Goal: Task Accomplishment & Management: Complete application form

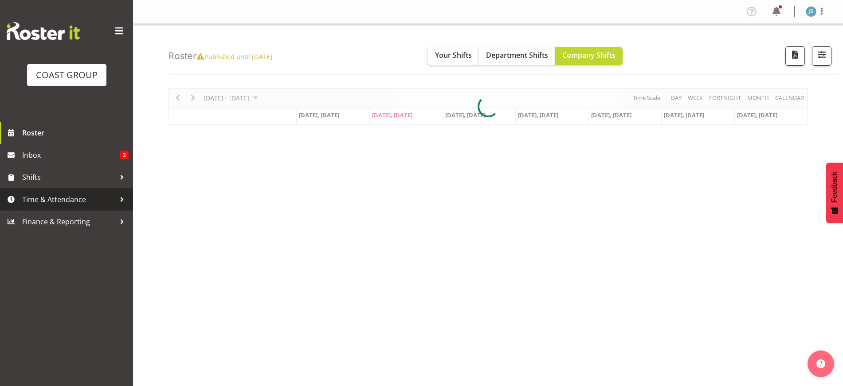
click at [58, 203] on span "Time & Attendance" at bounding box center [68, 199] width 93 height 13
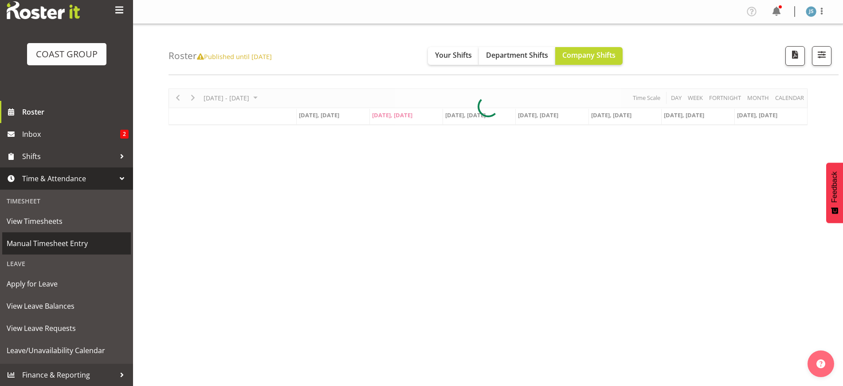
scroll to position [20, 0]
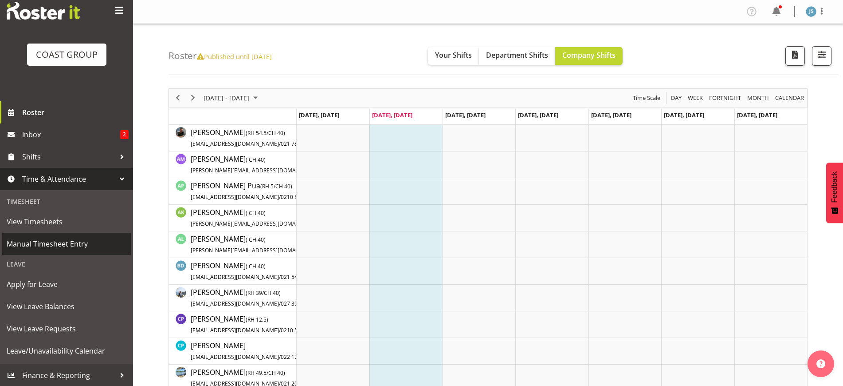
click at [47, 246] on span "Manual Timesheet Entry" at bounding box center [67, 243] width 120 height 13
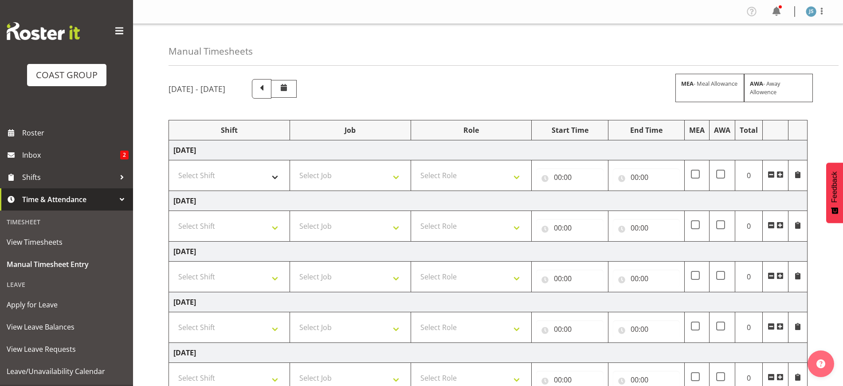
select select "1327"
click at [173, 166] on select "Select Shift EHS AKL SALES" at bounding box center [229, 175] width 112 height 18
click at [326, 172] on select "Select Job 1 Carlton Events 1 [PERSON_NAME][GEOGRAPHIC_DATA] 1 [PERSON_NAME][GE…" at bounding box center [351, 175] width 112 height 18
select select "10237"
click at [295, 166] on select "Select Job 1 Carlton Events 1 [PERSON_NAME][GEOGRAPHIC_DATA] 1 [PERSON_NAME][GE…" at bounding box center [351, 175] width 112 height 18
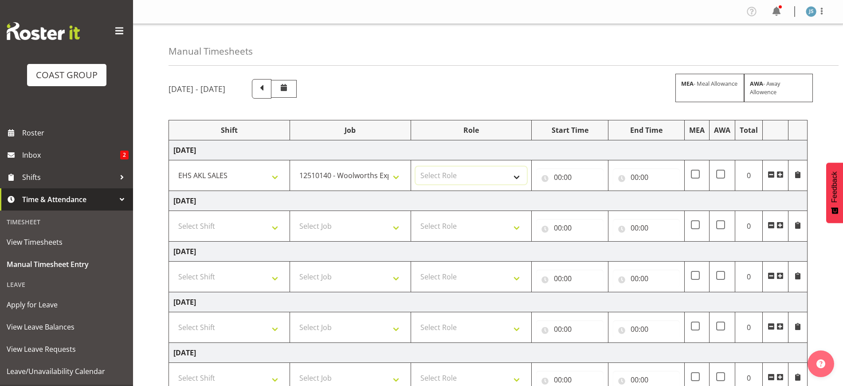
click at [458, 175] on select "Select Role ACCOUNT MANAGER Account Manager" at bounding box center [472, 175] width 112 height 18
select select "197"
click at [416, 166] on select "Select Role ACCOUNT MANAGER Account Manager" at bounding box center [472, 175] width 112 height 18
click at [564, 181] on input "00:00" at bounding box center [569, 177] width 67 height 18
click at [595, 201] on select "00 01 02 03 04 05 06 07 08 09 10 11 12 13 14 15 16 17 18 19 20 21 22 23" at bounding box center [597, 200] width 20 height 18
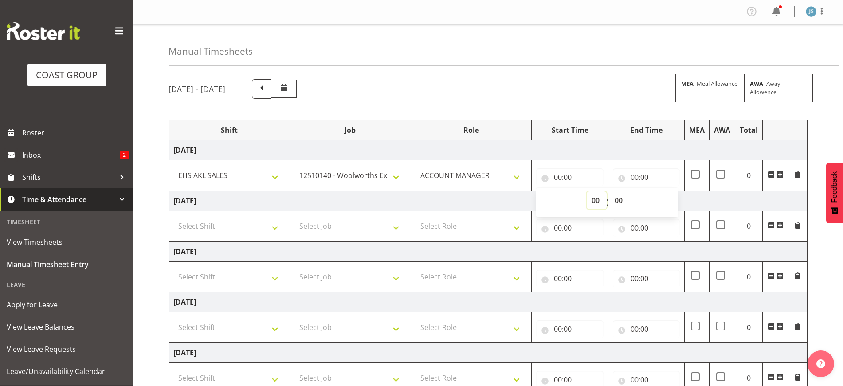
select select "8"
click at [587, 191] on select "00 01 02 03 04 05 06 07 08 09 10 11 12 13 14 15 16 17 18 19 20 21 22 23" at bounding box center [597, 200] width 20 height 18
type input "08:00"
click at [645, 175] on input "00:00" at bounding box center [646, 177] width 67 height 18
click at [672, 201] on select "00 01 02 03 04 05 06 07 08 09 10 11 12 13 14 15 16 17 18 19 20 21 22 23" at bounding box center [674, 200] width 20 height 18
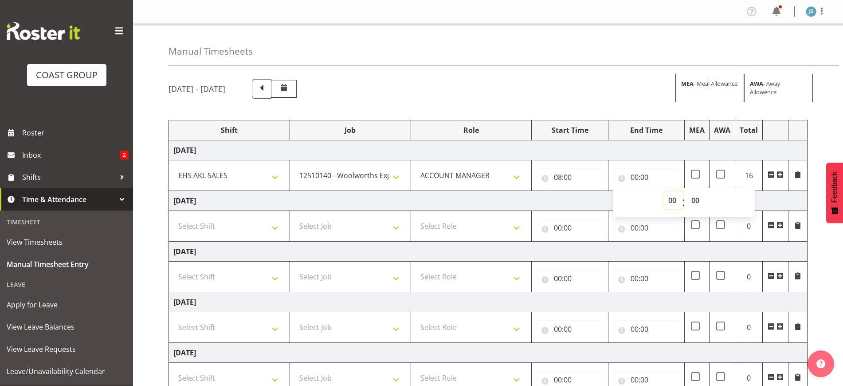
select select "12"
click at [664, 191] on select "00 01 02 03 04 05 06 07 08 09 10 11 12 13 14 15 16 17 18 19 20 21 22 23" at bounding box center [674, 200] width 20 height 18
type input "12:00"
click at [781, 177] on span at bounding box center [780, 174] width 7 height 7
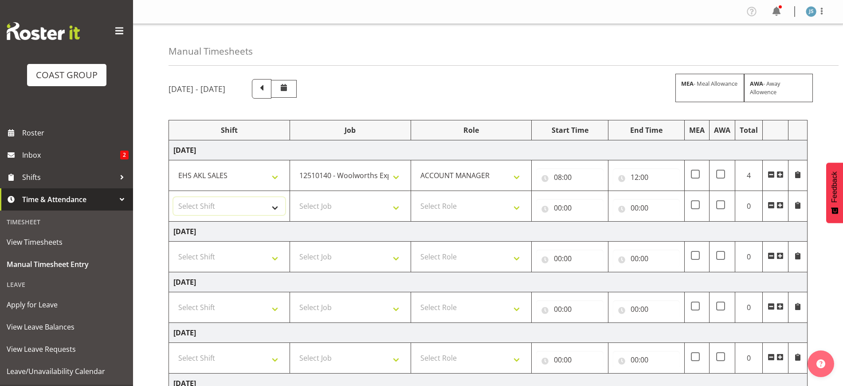
click at [219, 208] on select "Select Shift EHS AKL SALES" at bounding box center [229, 206] width 112 height 18
select select "1327"
click at [173, 197] on select "Select Shift EHS AKL SALES" at bounding box center [229, 206] width 112 height 18
click at [342, 208] on select "Select Job 1 Carlton Events 1 [PERSON_NAME][GEOGRAPHIC_DATA] 1 [PERSON_NAME][GE…" at bounding box center [351, 206] width 112 height 18
select select "8654"
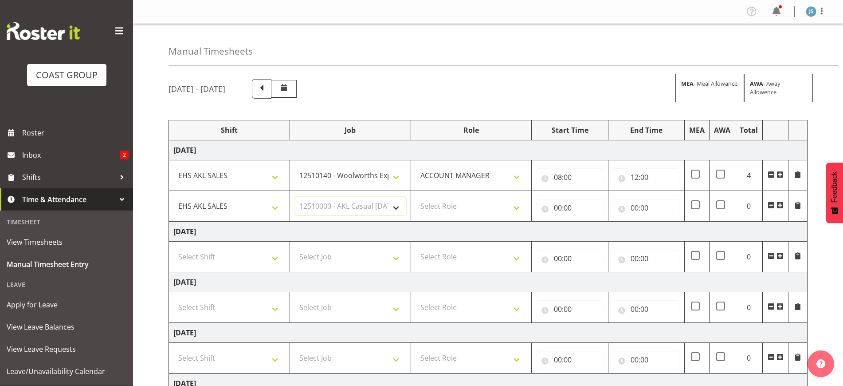
click at [295, 197] on select "Select Job 1 Carlton Events 1 [PERSON_NAME][GEOGRAPHIC_DATA] 1 [PERSON_NAME][GE…" at bounding box center [351, 206] width 112 height 18
click at [469, 203] on select "Select Role ACCOUNT MANAGER Account Manager" at bounding box center [472, 206] width 112 height 18
select select "197"
click at [416, 197] on select "Select Role ACCOUNT MANAGER Account Manager" at bounding box center [472, 206] width 112 height 18
click at [572, 205] on input "00:00" at bounding box center [569, 208] width 67 height 18
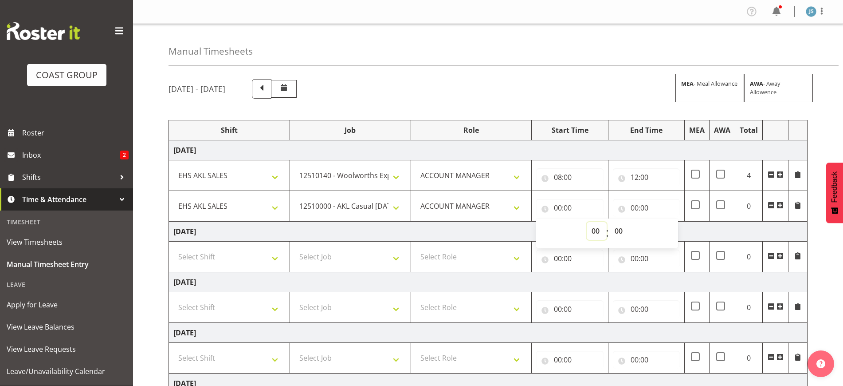
click at [595, 227] on select "00 01 02 03 04 05 06 07 08 09 10 11 12 13 14 15 16 17 18 19 20 21 22 23" at bounding box center [597, 231] width 20 height 18
select select "12"
click at [587, 222] on select "00 01 02 03 04 05 06 07 08 09 10 11 12 13 14 15 16 17 18 19 20 21 22 23" at bounding box center [597, 231] width 20 height 18
type input "12:00"
click at [640, 205] on input "00:00" at bounding box center [646, 208] width 67 height 18
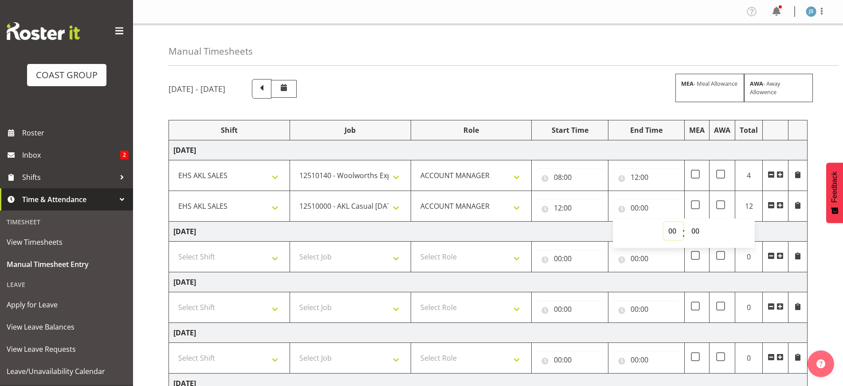
click at [675, 228] on select "00 01 02 03 04 05 06 07 08 09 10 11 12 13 14 15 16 17 18 19 20 21 22 23" at bounding box center [674, 231] width 20 height 18
select select "13"
click at [664, 222] on select "00 01 02 03 04 05 06 07 08 09 10 11 12 13 14 15 16 17 18 19 20 21 22 23" at bounding box center [674, 231] width 20 height 18
type input "13:00"
click at [782, 205] on span at bounding box center [780, 204] width 7 height 7
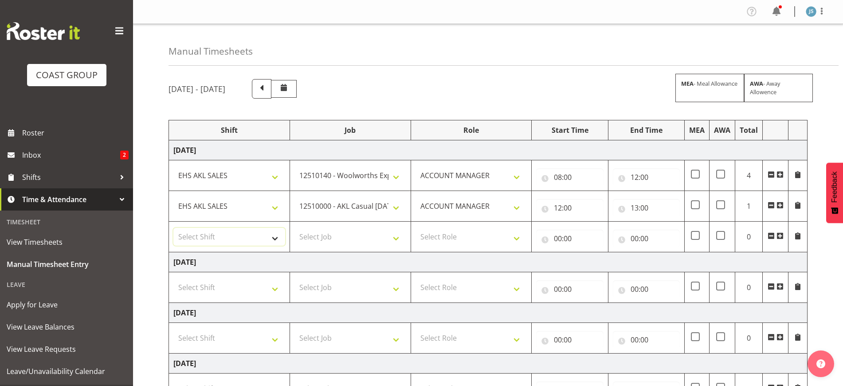
click at [213, 230] on select "Select Shift EHS AKL SALES" at bounding box center [229, 237] width 112 height 18
select select "1327"
click at [173, 228] on select "Select Shift EHS AKL SALES" at bounding box center [229, 237] width 112 height 18
click at [356, 234] on select "Select Job 1 Carlton Events 1 [PERSON_NAME][GEOGRAPHIC_DATA] 1 [PERSON_NAME][GE…" at bounding box center [351, 237] width 112 height 18
select select "9288"
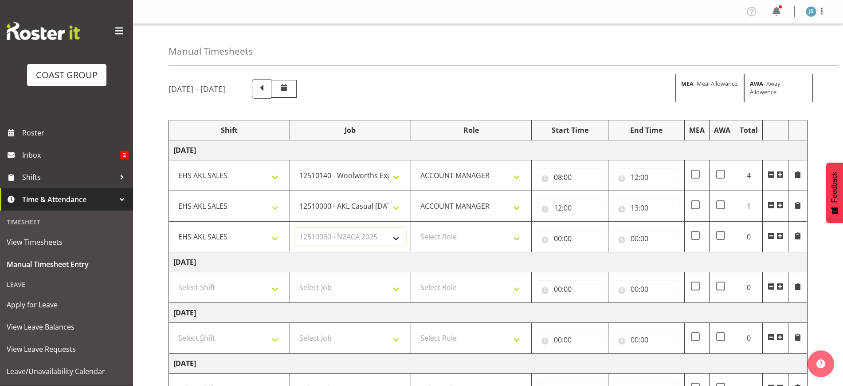
click at [295, 228] on select "Select Job 1 Carlton Events 1 [PERSON_NAME][GEOGRAPHIC_DATA] 1 [PERSON_NAME][GE…" at bounding box center [351, 237] width 112 height 18
click at [457, 245] on select "Select Role ACCOUNT MANAGER Account Manager" at bounding box center [472, 237] width 112 height 18
select select "197"
click at [416, 228] on select "Select Role ACCOUNT MANAGER Account Manager" at bounding box center [472, 237] width 112 height 18
click at [562, 239] on input "00:00" at bounding box center [569, 238] width 67 height 18
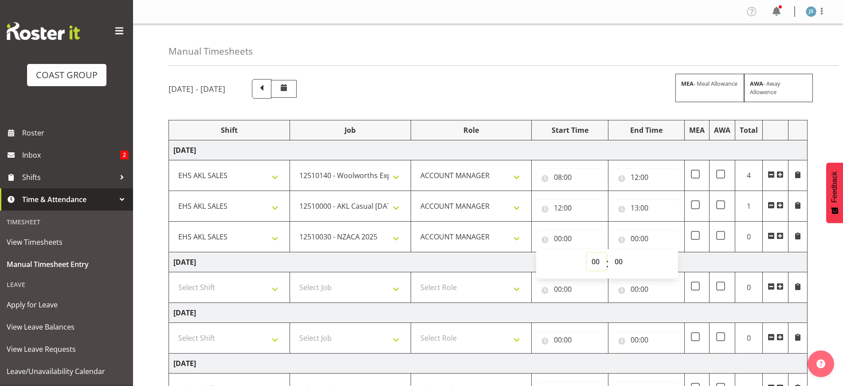
click at [593, 264] on select "00 01 02 03 04 05 06 07 08 09 10 11 12 13 14 15 16 17 18 19 20 21 22 23" at bounding box center [597, 261] width 20 height 18
select select "13"
click at [587, 252] on select "00 01 02 03 04 05 06 07 08 09 10 11 12 13 14 15 16 17 18 19 20 21 22 23" at bounding box center [597, 261] width 20 height 18
type input "13:00"
click at [643, 240] on input "00:00" at bounding box center [646, 238] width 67 height 18
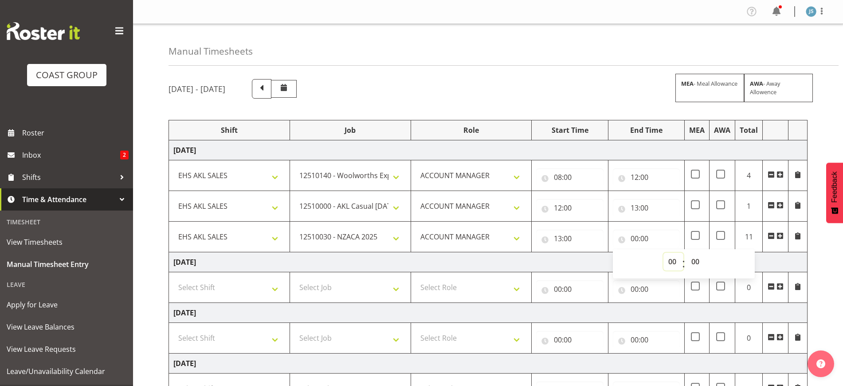
click at [678, 263] on select "00 01 02 03 04 05 06 07 08 09 10 11 12 13 14 15 16 17 18 19 20 21 22 23" at bounding box center [674, 261] width 20 height 18
select select "15"
click at [664, 252] on select "00 01 02 03 04 05 06 07 08 09 10 11 12 13 14 15 16 17 18 19 20 21 22 23" at bounding box center [674, 261] width 20 height 18
type input "15:00"
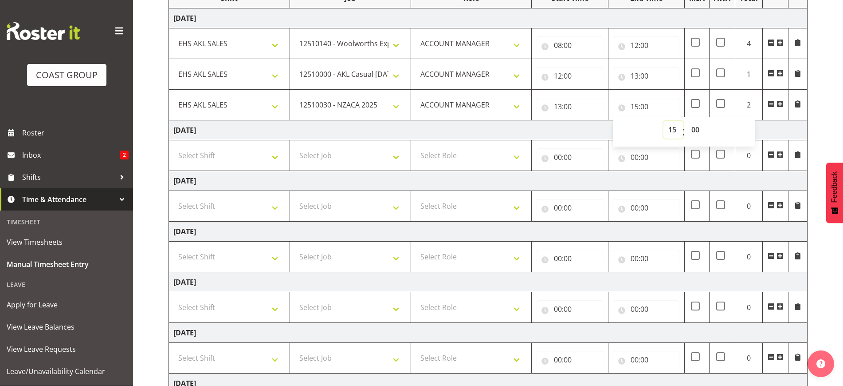
scroll to position [116, 0]
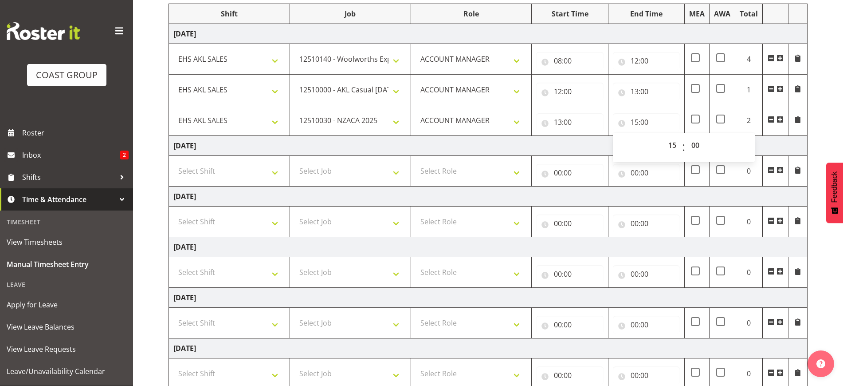
click at [839, 276] on div "[DATE] - [DATE] MEA - Meal Allowance AWA - Away Allowence Shift Job Role Start …" at bounding box center [506, 222] width 675 height 533
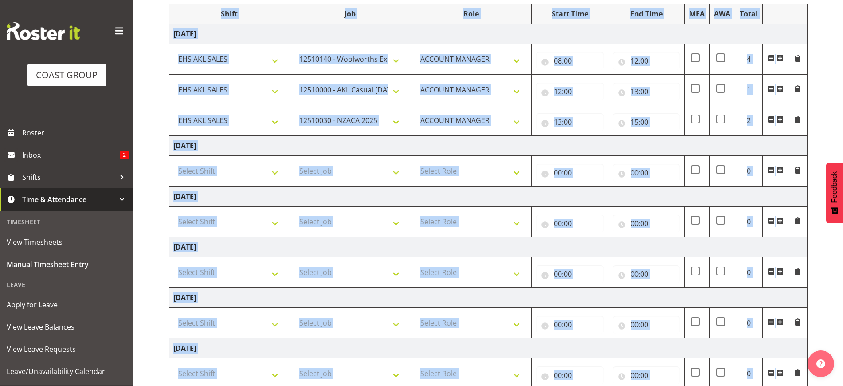
click at [839, 276] on div "[DATE] - [DATE] MEA - Meal Allowance AWA - Away Allowence Shift Job Role Start …" at bounding box center [506, 222] width 675 height 533
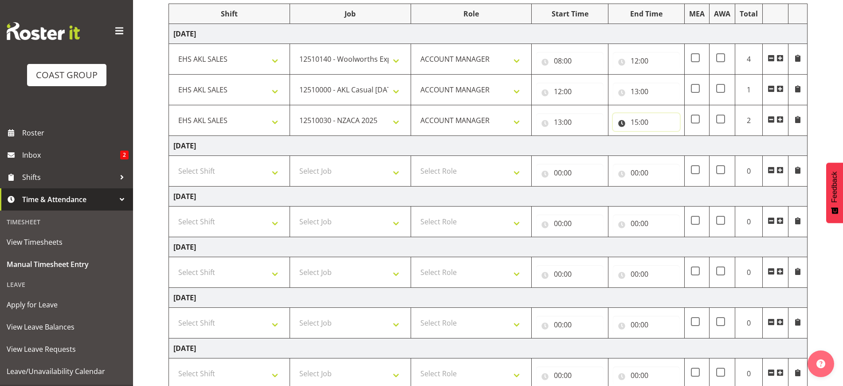
click at [644, 128] on input "15:00" at bounding box center [646, 122] width 67 height 18
click at [697, 146] on select "00 01 02 03 04 05 06 07 08 09 10 11 12 13 14 15 16 17 18 19 20 21 22 23 24 25 2…" at bounding box center [697, 145] width 20 height 18
select select "30"
click at [687, 136] on select "00 01 02 03 04 05 06 07 08 09 10 11 12 13 14 15 16 17 18 19 20 21 22 23 24 25 2…" at bounding box center [697, 145] width 20 height 18
type input "15:30"
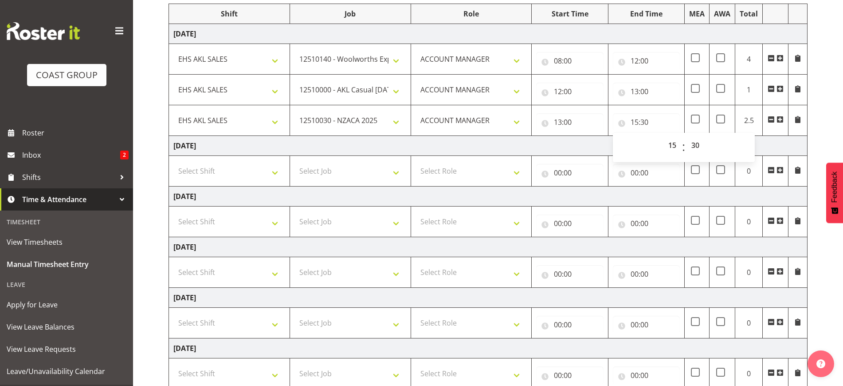
click at [832, 336] on div "[DATE] - [DATE] MEA - Meal Allowance AWA - Away Allowence Shift Job Role Start …" at bounding box center [506, 222] width 675 height 533
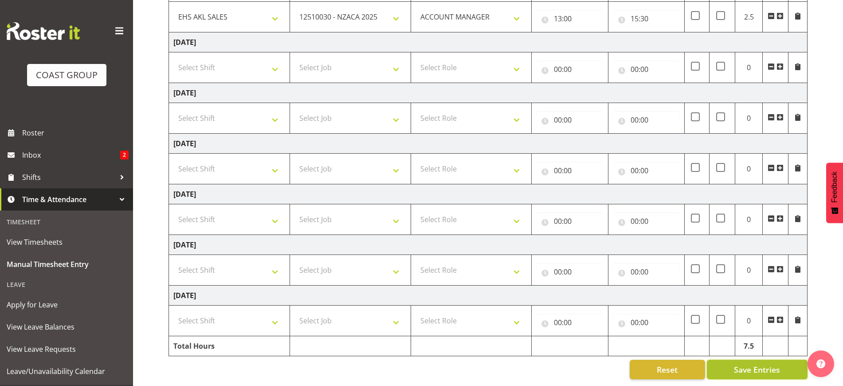
click at [734, 359] on button "Save Entries" at bounding box center [757, 369] width 101 height 20
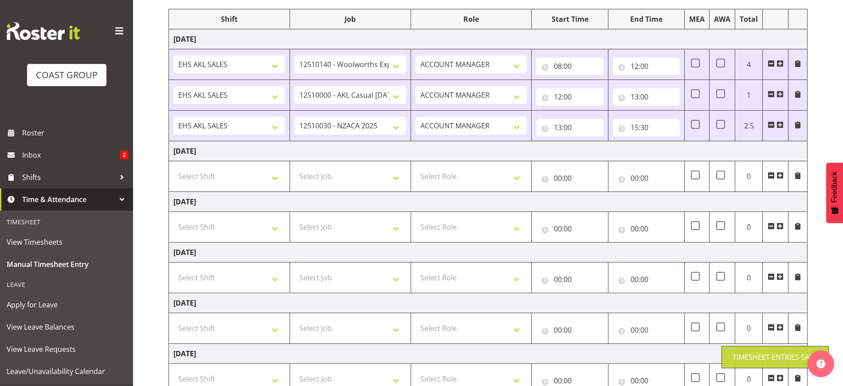
scroll to position [110, 0]
click at [232, 177] on select "Select Shift EHS AKL SALES" at bounding box center [229, 177] width 112 height 18
select select "1327"
click at [173, 168] on select "Select Shift EHS AKL SALES" at bounding box center [229, 177] width 112 height 18
click at [348, 182] on select "Select Job 1 Carlton Events 1 [PERSON_NAME][GEOGRAPHIC_DATA] 1 [PERSON_NAME][GE…" at bounding box center [351, 177] width 112 height 18
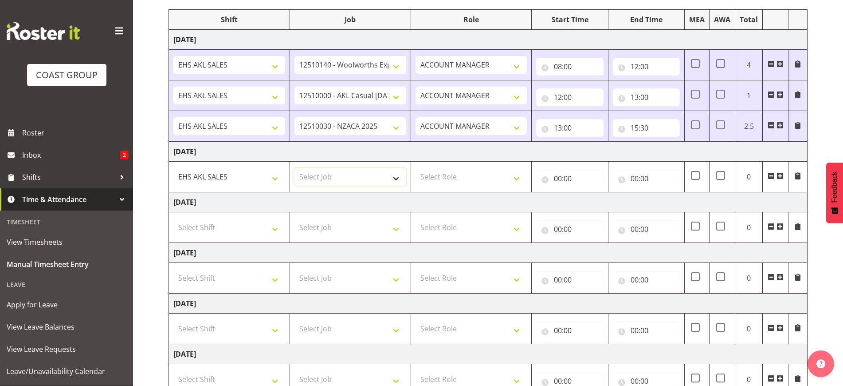
select select "10216"
click at [295, 168] on select "Select Job 1 Carlton Events 1 [PERSON_NAME][GEOGRAPHIC_DATA] 1 [PERSON_NAME][GE…" at bounding box center [351, 177] width 112 height 18
click at [468, 174] on select "Select Role ACCOUNT MANAGER Account Manager" at bounding box center [472, 177] width 112 height 18
select select "197"
click at [416, 168] on select "Select Role ACCOUNT MANAGER Account Manager" at bounding box center [472, 177] width 112 height 18
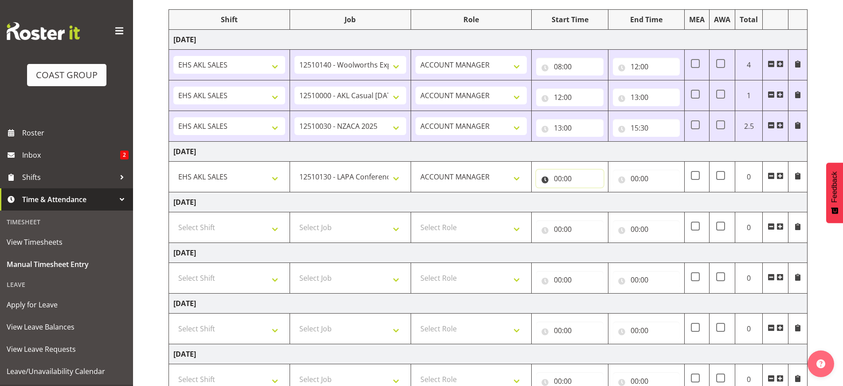
click at [570, 181] on input "00:00" at bounding box center [569, 178] width 67 height 18
click at [597, 203] on select "00 01 02 03 04 05 06 07 08 09 10 11 12 13 14 15 16 17 18 19 20 21 22 23" at bounding box center [597, 202] width 20 height 18
select select "8"
click at [587, 193] on select "00 01 02 03 04 05 06 07 08 09 10 11 12 13 14 15 16 17 18 19 20 21 22 23" at bounding box center [597, 202] width 20 height 18
type input "08:00"
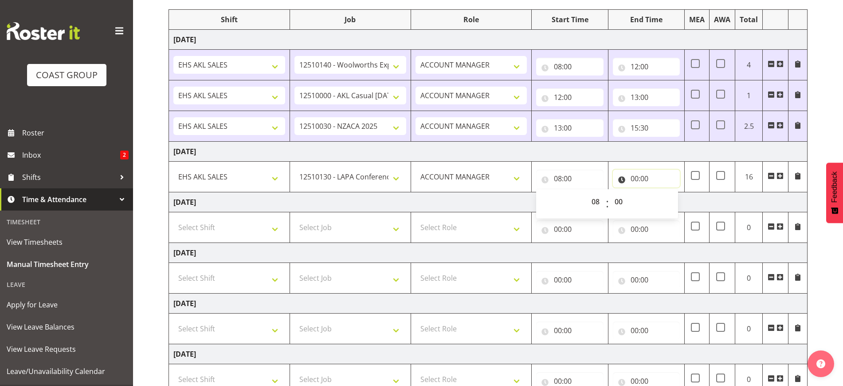
click at [647, 179] on input "00:00" at bounding box center [646, 178] width 67 height 18
click at [671, 204] on select "00 01 02 03 04 05 06 07 08 09 10 11 12 13 14 15 16 17 18 19 20 21 22 23" at bounding box center [674, 202] width 20 height 18
select select "10"
click at [664, 193] on select "00 01 02 03 04 05 06 07 08 09 10 11 12 13 14 15 16 17 18 19 20 21 22 23" at bounding box center [674, 202] width 20 height 18
type input "10:00"
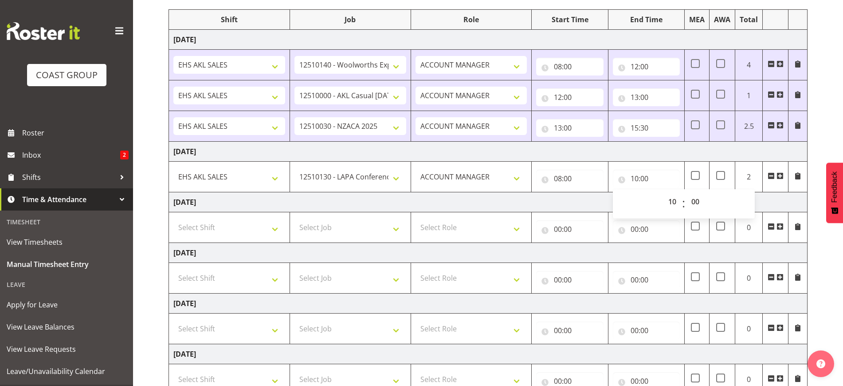
click at [779, 179] on span at bounding box center [780, 175] width 7 height 7
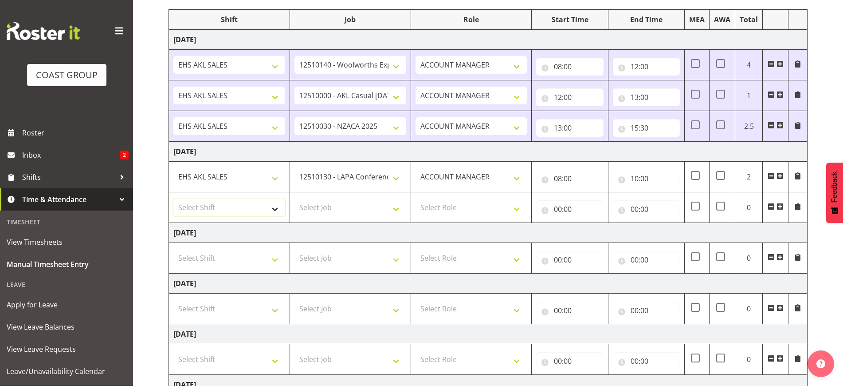
click at [236, 203] on select "Select Shift EHS AKL SALES" at bounding box center [229, 207] width 112 height 18
select select "1327"
click at [173, 198] on select "Select Shift EHS AKL SALES" at bounding box center [229, 207] width 112 height 18
click at [343, 210] on select "Select Job 1 Carlton Events 1 [PERSON_NAME][GEOGRAPHIC_DATA] 1 [PERSON_NAME][GE…" at bounding box center [351, 207] width 112 height 18
select select "8654"
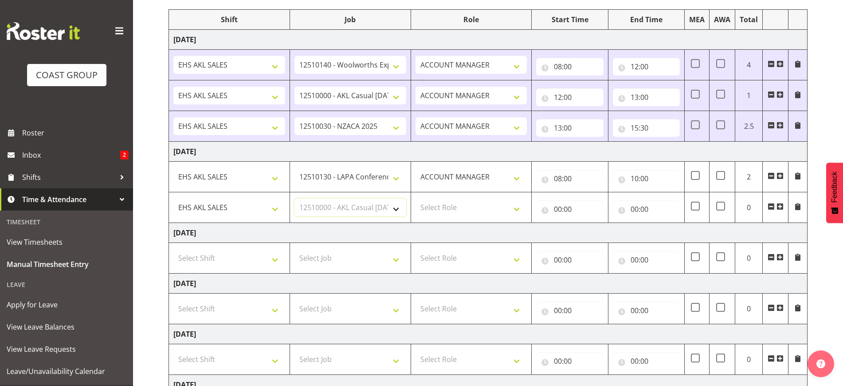
click at [295, 198] on select "Select Job 1 Carlton Events 1 [PERSON_NAME][GEOGRAPHIC_DATA] 1 [PERSON_NAME][GE…" at bounding box center [351, 207] width 112 height 18
click at [482, 203] on select "Select Role ACCOUNT MANAGER Account Manager" at bounding box center [472, 207] width 112 height 18
select select "197"
click at [416, 198] on select "Select Role ACCOUNT MANAGER Account Manager" at bounding box center [472, 207] width 112 height 18
click at [576, 208] on input "00:00" at bounding box center [569, 209] width 67 height 18
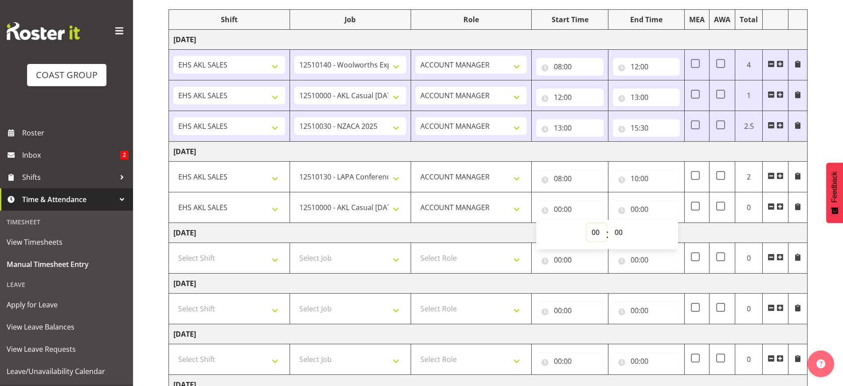
click at [596, 228] on select "00 01 02 03 04 05 06 07 08 09 10 11 12 13 14 15 16 17 18 19 20 21 22 23" at bounding box center [597, 232] width 20 height 18
select select "10"
click at [587, 223] on select "00 01 02 03 04 05 06 07 08 09 10 11 12 13 14 15 16 17 18 19 20 21 22 23" at bounding box center [597, 232] width 20 height 18
type input "10:00"
click at [649, 209] on input "00:00" at bounding box center [646, 209] width 67 height 18
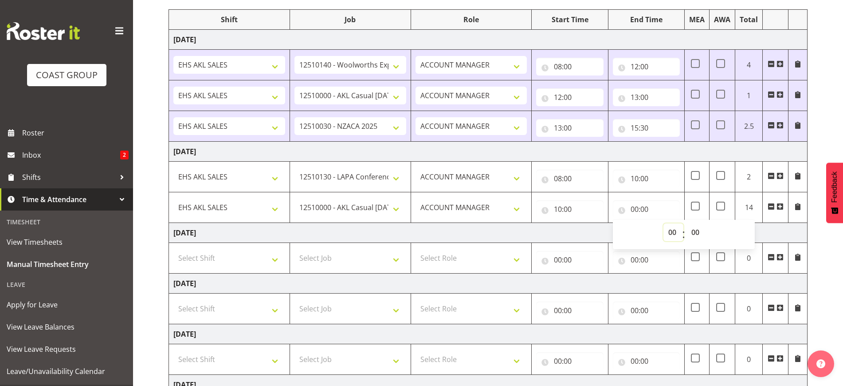
click at [671, 234] on select "00 01 02 03 04 05 06 07 08 09 10 11 12 13 14 15 16 17 18 19 20 21 22 23" at bounding box center [674, 232] width 20 height 18
select select "12"
click at [664, 223] on select "00 01 02 03 04 05 06 07 08 09 10 11 12 13 14 15 16 17 18 19 20 21 22 23" at bounding box center [674, 232] width 20 height 18
type input "12:00"
click at [781, 205] on span at bounding box center [780, 206] width 7 height 7
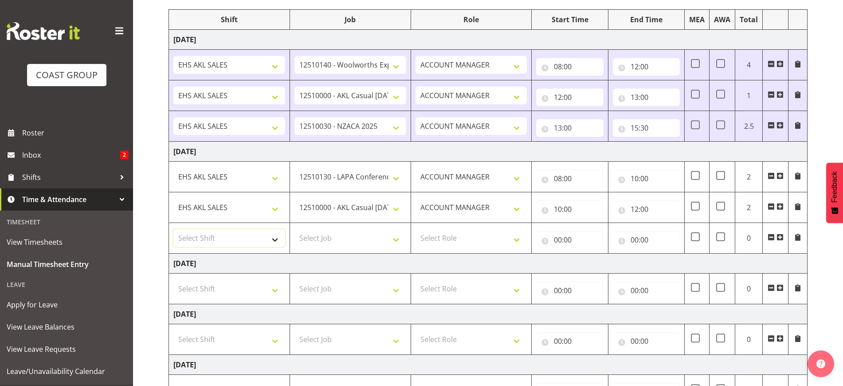
click at [202, 243] on select "Select Shift EHS AKL SALES" at bounding box center [229, 238] width 112 height 18
select select "1327"
click at [173, 229] on select "Select Shift EHS AKL SALES" at bounding box center [229, 238] width 112 height 18
click at [338, 236] on select "Select Job 1 Carlton Events 1 [PERSON_NAME][GEOGRAPHIC_DATA] 1 [PERSON_NAME][GE…" at bounding box center [351, 238] width 112 height 18
select select "10237"
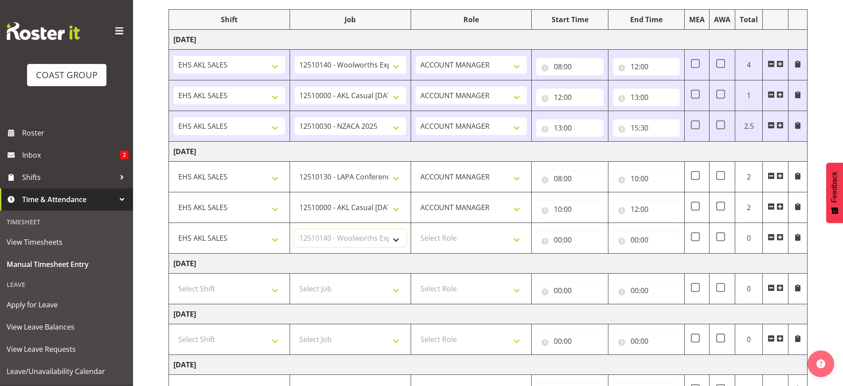
click at [295, 229] on select "Select Job 1 Carlton Events 1 [PERSON_NAME][GEOGRAPHIC_DATA] 1 [PERSON_NAME][GE…" at bounding box center [351, 238] width 112 height 18
click at [490, 236] on select "Select Role ACCOUNT MANAGER Account Manager" at bounding box center [472, 238] width 112 height 18
select select "197"
click at [416, 229] on select "Select Role ACCOUNT MANAGER Account Manager" at bounding box center [472, 238] width 112 height 18
click at [567, 236] on input "00:00" at bounding box center [569, 240] width 67 height 18
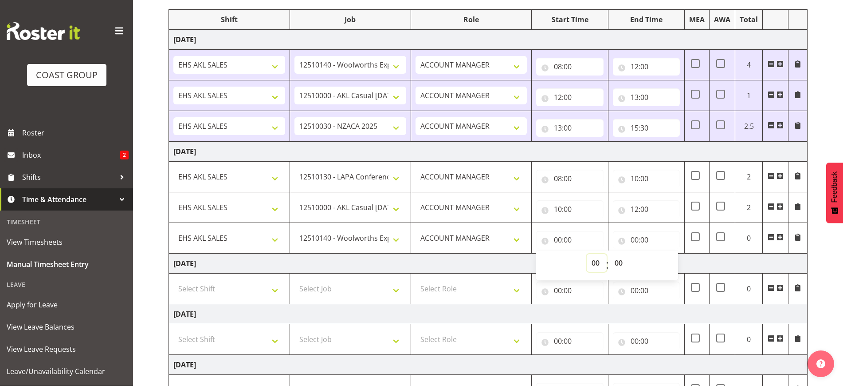
click at [597, 262] on select "00 01 02 03 04 05 06 07 08 09 10 11 12 13 14 15 16 17 18 19 20 21 22 23" at bounding box center [597, 263] width 20 height 18
select select "12"
click at [587, 254] on select "00 01 02 03 04 05 06 07 08 09 10 11 12 13 14 15 16 17 18 19 20 21 22 23" at bounding box center [597, 263] width 20 height 18
type input "12:00"
click at [648, 238] on input "00:00" at bounding box center [646, 240] width 67 height 18
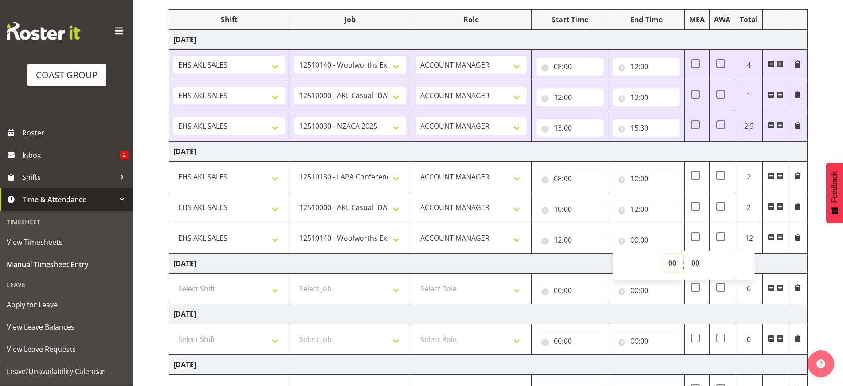
click at [672, 264] on select "00 01 02 03 04 05 06 07 08 09 10 11 12 13 14 15 16 17 18 19 20 21 22 23" at bounding box center [674, 263] width 20 height 18
select select "15"
click at [664, 254] on select "00 01 02 03 04 05 06 07 08 09 10 11 12 13 14 15 16 17 18 19 20 21 22 23" at bounding box center [674, 263] width 20 height 18
type input "15:00"
click at [697, 267] on select "00 01 02 03 04 05 06 07 08 09 10 11 12 13 14 15 16 17 18 19 20 21 22 23 24 25 2…" at bounding box center [697, 263] width 20 height 18
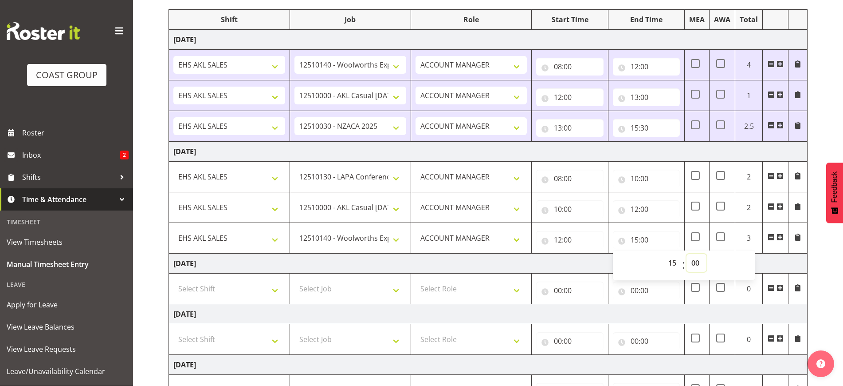
select select "30"
click at [687, 254] on select "00 01 02 03 04 05 06 07 08 09 10 11 12 13 14 15 16 17 18 19 20 21 22 23 24 25 2…" at bounding box center [697, 263] width 20 height 18
type input "15:30"
click at [819, 282] on div "[DATE] - [DATE] MEA - Meal Allowance AWA - Away Allowence Shift Job Role Start …" at bounding box center [506, 259] width 675 height 594
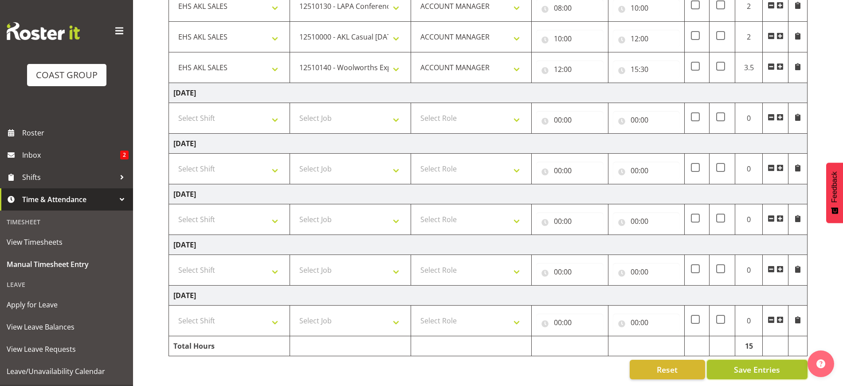
click at [750, 363] on span "Save Entries" at bounding box center [757, 369] width 46 height 12
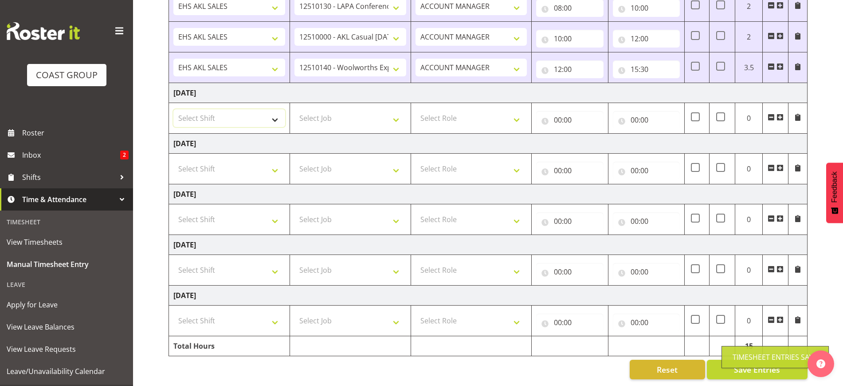
click at [249, 109] on select "Select Shift EHS AKL SALES" at bounding box center [229, 118] width 112 height 18
select select "1327"
click at [173, 109] on select "Select Shift EHS AKL SALES" at bounding box center [229, 118] width 112 height 18
click at [338, 113] on select "Select Job 1 Carlton Events 1 [PERSON_NAME][GEOGRAPHIC_DATA] 1 [PERSON_NAME][GE…" at bounding box center [351, 118] width 112 height 18
select select "10237"
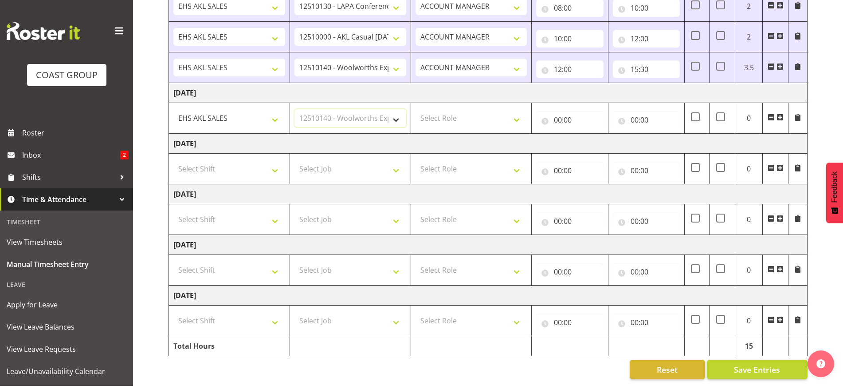
click at [295, 109] on select "Select Job 1 Carlton Events 1 [PERSON_NAME][GEOGRAPHIC_DATA] 1 [PERSON_NAME][GE…" at bounding box center [351, 118] width 112 height 18
click at [485, 111] on select "Select Role ACCOUNT MANAGER Account Manager" at bounding box center [472, 118] width 112 height 18
select select "197"
click at [416, 109] on select "Select Role ACCOUNT MANAGER Account Manager" at bounding box center [472, 118] width 112 height 18
click at [563, 117] on input "00:00" at bounding box center [569, 120] width 67 height 18
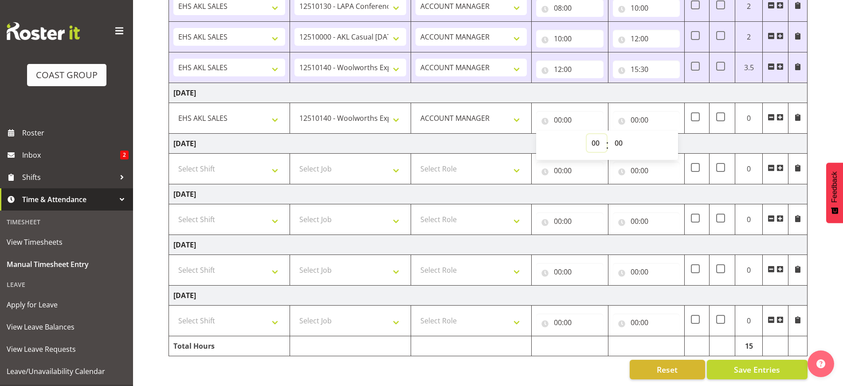
click at [596, 135] on select "00 01 02 03 04 05 06 07 08 09 10 11 12 13 14 15 16 17 18 19 20 21 22 23" at bounding box center [597, 143] width 20 height 18
select select "8"
click at [587, 134] on select "00 01 02 03 04 05 06 07 08 09 10 11 12 13 14 15 16 17 18 19 20 21 22 23" at bounding box center [597, 143] width 20 height 18
type input "08:00"
click at [646, 112] on input "00:00" at bounding box center [646, 120] width 67 height 18
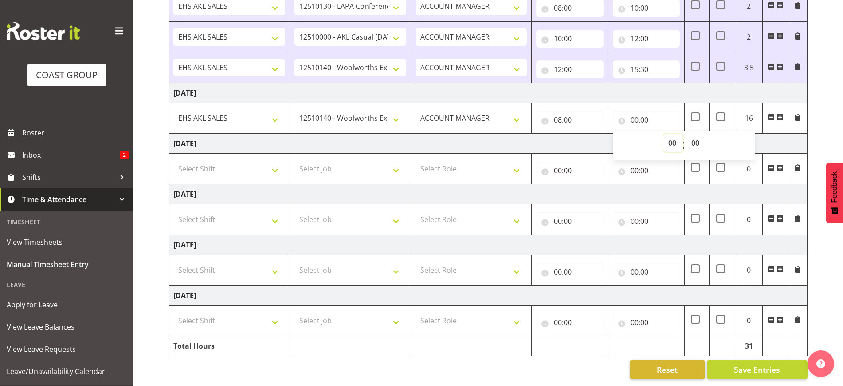
click at [672, 134] on select "00 01 02 03 04 05 06 07 08 09 10 11 12 13 14 15 16 17 18 19 20 21 22 23" at bounding box center [674, 143] width 20 height 18
select select "10"
click at [664, 134] on select "00 01 02 03 04 05 06 07 08 09 10 11 12 13 14 15 16 17 18 19 20 21 22 23" at bounding box center [674, 143] width 20 height 18
type input "10:00"
click at [780, 114] on span at bounding box center [780, 117] width 7 height 7
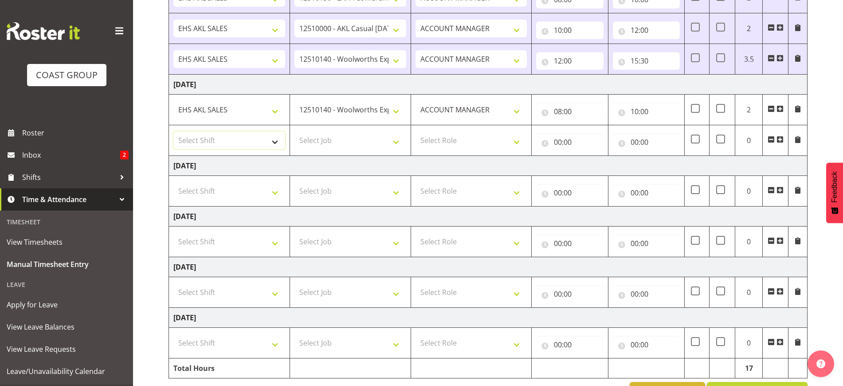
click at [209, 142] on select "Select Shift EHS AKL SALES" at bounding box center [229, 140] width 112 height 18
select select "1327"
click at [173, 131] on select "Select Shift EHS AKL SALES" at bounding box center [229, 140] width 112 height 18
click at [342, 136] on select "Select Job 1 Carlton Events 1 [PERSON_NAME][GEOGRAPHIC_DATA] 1 [PERSON_NAME][GE…" at bounding box center [351, 140] width 112 height 18
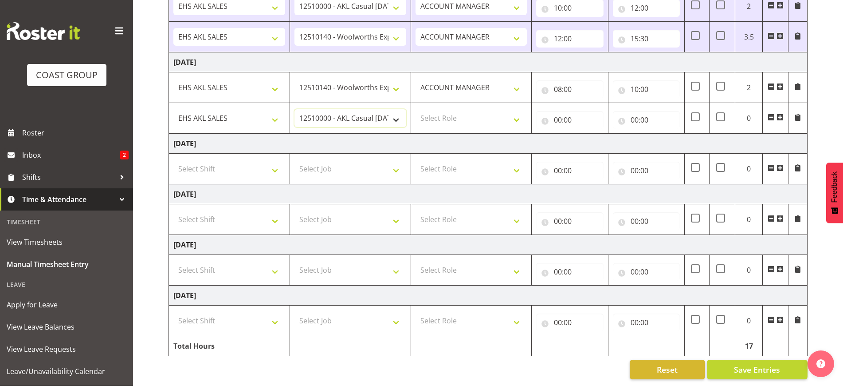
click at [367, 109] on select "1 Carlton Events 1 [PERSON_NAME] 1 [PERSON_NAME][GEOGRAPHIC_DATA] 1 EHS WAREHOU…" at bounding box center [351, 118] width 112 height 18
select select "9288"
click at [295, 109] on select "1 Carlton Events 1 [PERSON_NAME] 1 [PERSON_NAME][GEOGRAPHIC_DATA] 1 EHS WAREHOU…" at bounding box center [351, 118] width 112 height 18
click at [476, 109] on select "Select Role ACCOUNT MANAGER Account Manager" at bounding box center [472, 118] width 112 height 18
select select "197"
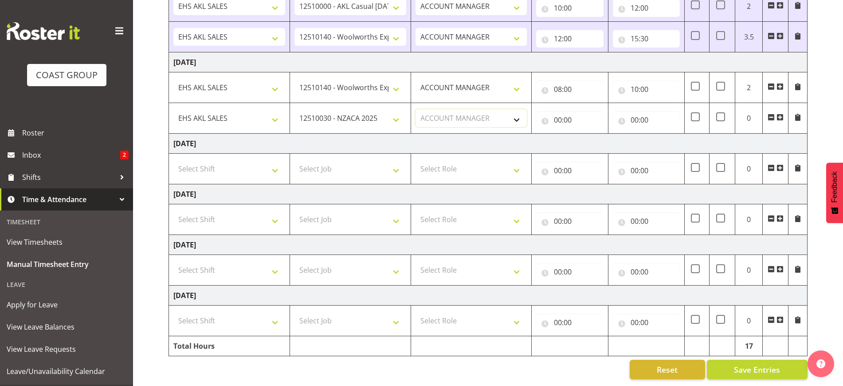
click at [416, 109] on select "Select Role ACCOUNT MANAGER Account Manager" at bounding box center [472, 118] width 112 height 18
click at [580, 111] on input "00:00" at bounding box center [569, 120] width 67 height 18
click at [601, 134] on select "00 01 02 03 04 05 06 07 08 09 10 11 12 13 14 15 16 17 18 19 20 21 22 23" at bounding box center [597, 143] width 20 height 18
select select "10"
click at [587, 134] on select "00 01 02 03 04 05 06 07 08 09 10 11 12 13 14 15 16 17 18 19 20 21 22 23" at bounding box center [597, 143] width 20 height 18
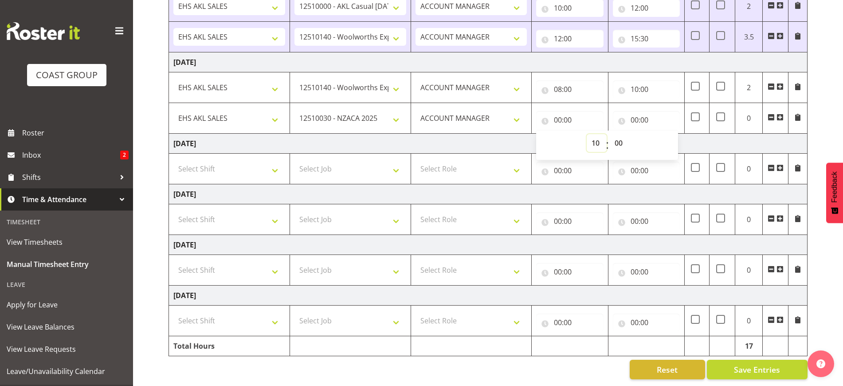
type input "10:00"
click at [645, 112] on input "00:00" at bounding box center [646, 120] width 67 height 18
click at [675, 134] on select "00 01 02 03 04 05 06 07 08 09 10 11 12 13 14 15 16 17 18 19 20 21 22 23" at bounding box center [674, 143] width 20 height 18
select select "12"
click at [664, 134] on select "00 01 02 03 04 05 06 07 08 09 10 11 12 13 14 15 16 17 18 19 20 21 22 23" at bounding box center [674, 143] width 20 height 18
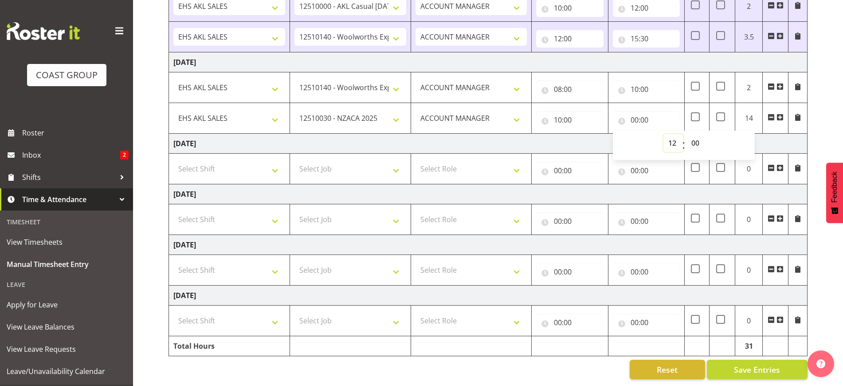
type input "12:00"
click at [779, 114] on span at bounding box center [780, 117] width 7 height 7
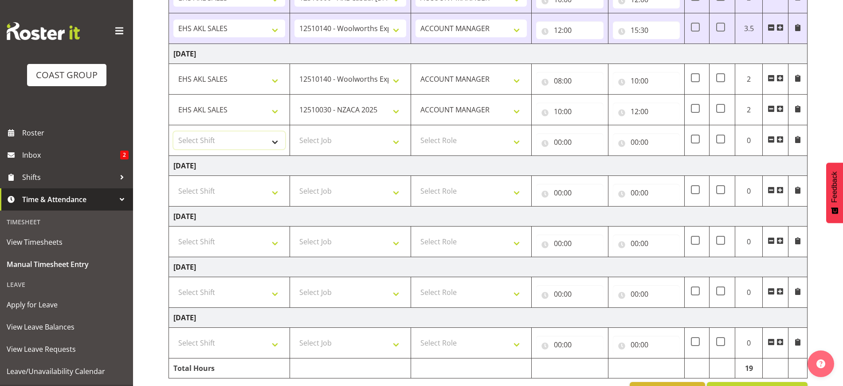
click at [242, 140] on select "Select Shift EHS AKL SALES" at bounding box center [229, 140] width 112 height 18
select select "1327"
click at [173, 131] on select "Select Shift EHS AKL SALES" at bounding box center [229, 140] width 112 height 18
click at [349, 143] on select "Select Job 1 Carlton Events 1 [PERSON_NAME][GEOGRAPHIC_DATA] 1 [PERSON_NAME][GE…" at bounding box center [351, 140] width 112 height 18
select select "69"
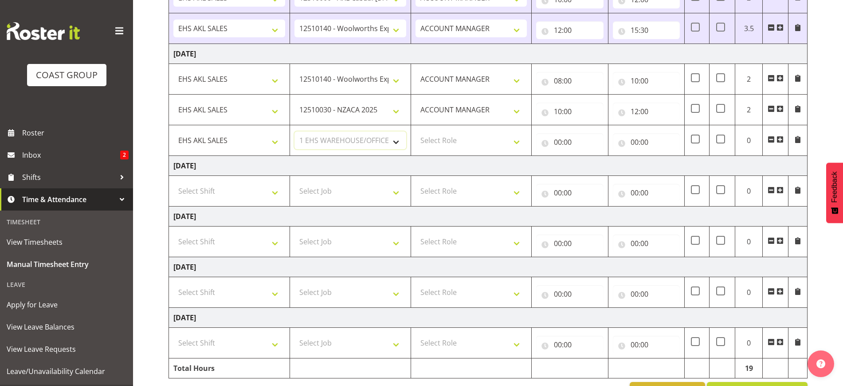
click at [295, 131] on select "Select Job 1 Carlton Events 1 [PERSON_NAME][GEOGRAPHIC_DATA] 1 [PERSON_NAME][GE…" at bounding box center [351, 140] width 112 height 18
click at [476, 142] on select "Select Role ACCOUNT MANAGER Account Manager" at bounding box center [472, 140] width 112 height 18
select select "197"
click at [416, 131] on select "Select Role ACCOUNT MANAGER Account Manager" at bounding box center [472, 140] width 112 height 18
click at [562, 142] on input "00:00" at bounding box center [569, 142] width 67 height 18
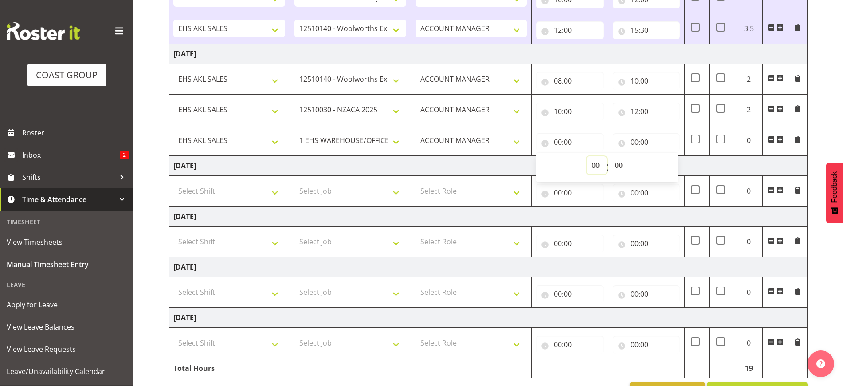
click at [594, 162] on select "00 01 02 03 04 05 06 07 08 09 10 11 12 13 14 15 16 17 18 19 20 21 22 23" at bounding box center [597, 165] width 20 height 18
select select "12"
click at [587, 156] on select "00 01 02 03 04 05 06 07 08 09 10 11 12 13 14 15 16 17 18 19 20 21 22 23" at bounding box center [597, 165] width 20 height 18
type input "12:00"
click at [643, 145] on input "00:00" at bounding box center [646, 142] width 67 height 18
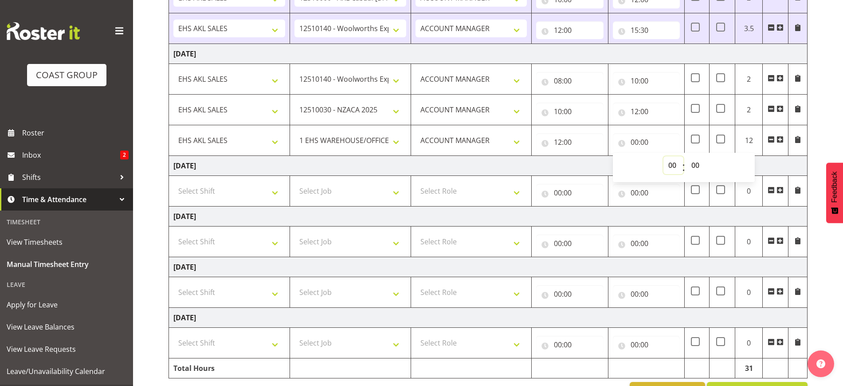
click at [676, 172] on select "00 01 02 03 04 05 06 07 08 09 10 11 12 13 14 15 16 17 18 19 20 21 22 23" at bounding box center [674, 165] width 20 height 18
select select "14"
click at [664, 156] on select "00 01 02 03 04 05 06 07 08 09 10 11 12 13 14 15 16 17 18 19 20 21 22 23" at bounding box center [674, 165] width 20 height 18
type input "14:00"
click at [696, 166] on select "00 01 02 03 04 05 06 07 08 09 10 11 12 13 14 15 16 17 18 19 20 21 22 23 24 25 2…" at bounding box center [697, 165] width 20 height 18
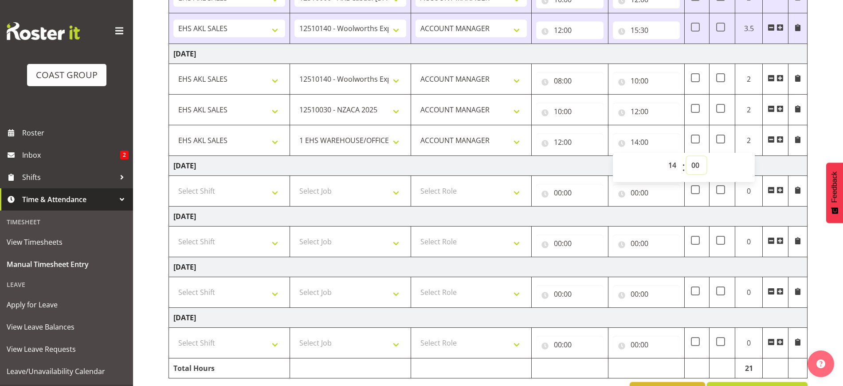
scroll to position [350, 0]
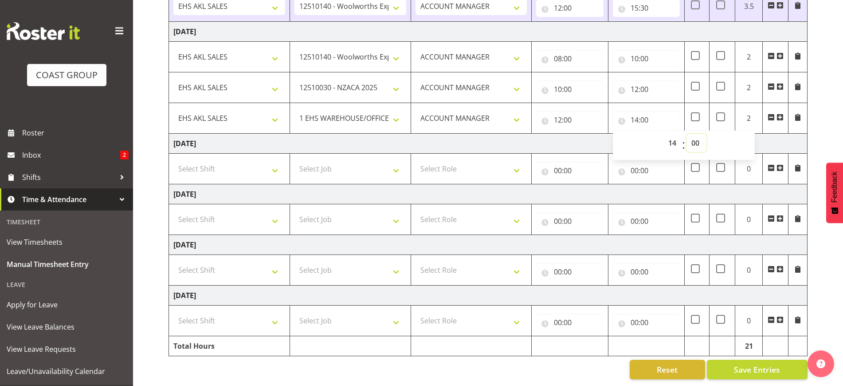
click at [696, 134] on select "00 01 02 03 04 05 06 07 08 09 10 11 12 13 14 15 16 17 18 19 20 21 22 23 24 25 2…" at bounding box center [697, 143] width 20 height 18
select select "30"
click at [687, 134] on select "00 01 02 03 04 05 06 07 08 09 10 11 12 13 14 15 16 17 18 19 20 21 22 23 24 25 2…" at bounding box center [697, 143] width 20 height 18
type input "14:30"
click at [819, 309] on div "[DATE] - [DATE] MEA - Meal Allowance AWA - Away Allowence Shift Job Role Start …" at bounding box center [506, 57] width 675 height 655
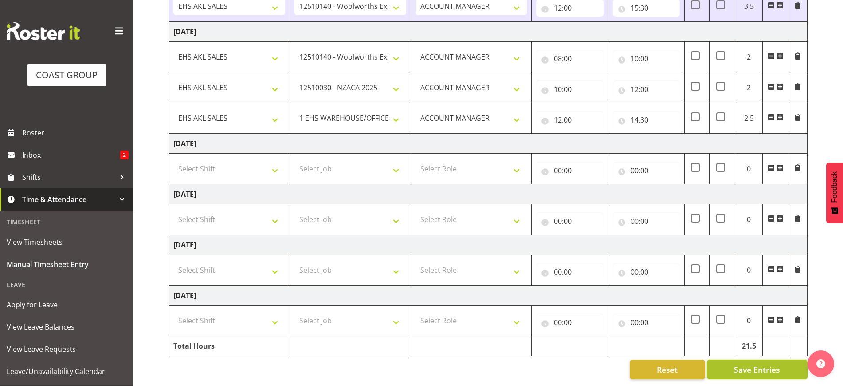
click at [749, 364] on span "Save Entries" at bounding box center [757, 369] width 46 height 12
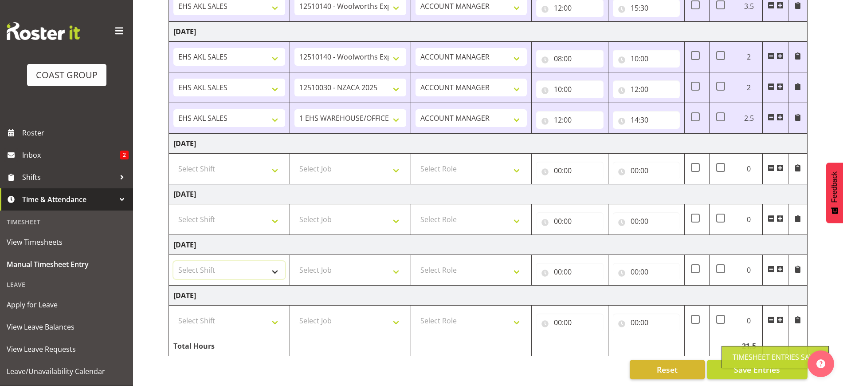
click at [224, 263] on select "Select Shift EHS AKL SALES" at bounding box center [229, 270] width 112 height 18
select select "1327"
click at [173, 261] on select "Select Shift EHS AKL SALES" at bounding box center [229, 270] width 112 height 18
click at [333, 261] on select "Select Job 1 Carlton Events 1 [PERSON_NAME][GEOGRAPHIC_DATA] 1 [PERSON_NAME][GE…" at bounding box center [351, 270] width 112 height 18
select select "10237"
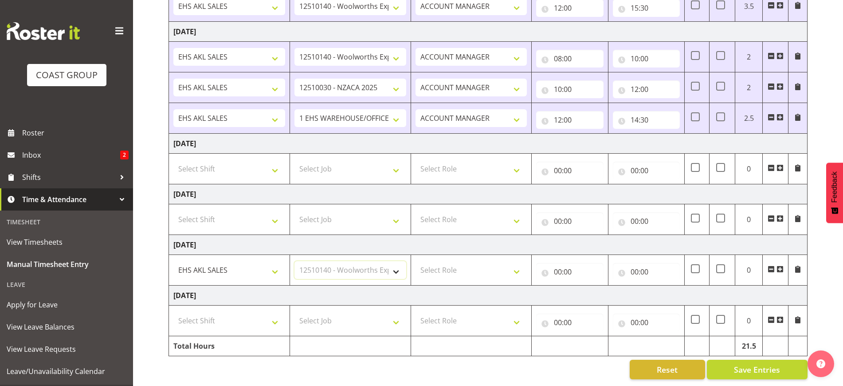
click at [295, 261] on select "Select Job 1 Carlton Events 1 [PERSON_NAME][GEOGRAPHIC_DATA] 1 [PERSON_NAME][GE…" at bounding box center [351, 270] width 112 height 18
click at [455, 262] on select "Select Role ACCOUNT MANAGER Account Manager" at bounding box center [472, 270] width 112 height 18
select select "197"
click at [416, 261] on select "Select Role ACCOUNT MANAGER Account Manager" at bounding box center [472, 270] width 112 height 18
click at [567, 263] on input "00:00" at bounding box center [569, 272] width 67 height 18
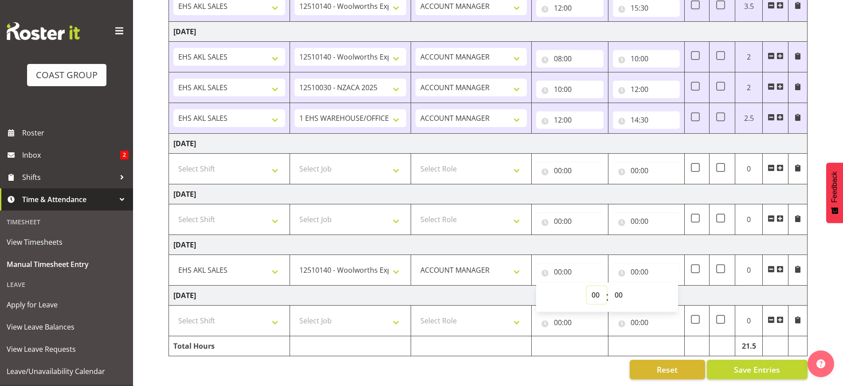
click at [594, 286] on select "00 01 02 03 04 05 06 07 08 09 10 11 12 13 14 15 16 17 18 19 20 21 22 23" at bounding box center [597, 295] width 20 height 18
select select "8"
click at [587, 286] on select "00 01 02 03 04 05 06 07 08 09 10 11 12 13 14 15 16 17 18 19 20 21 22 23" at bounding box center [597, 295] width 20 height 18
type input "08:00"
click at [645, 263] on input "00:00" at bounding box center [646, 272] width 67 height 18
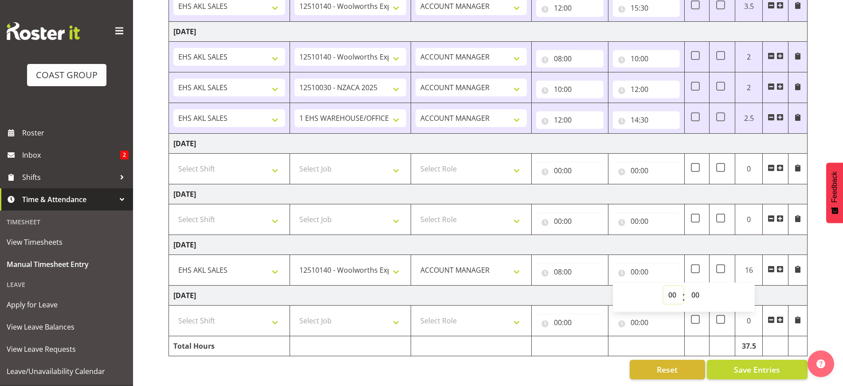
click at [671, 286] on select "00 01 02 03 04 05 06 07 08 09 10 11 12 13 14 15 16 17 18 19 20 21 22 23" at bounding box center [674, 295] width 20 height 18
select select "12"
click at [664, 286] on select "00 01 02 03 04 05 06 07 08 09 10 11 12 13 14 15 16 17 18 19 20 21 22 23" at bounding box center [674, 295] width 20 height 18
type input "12:00"
click at [782, 265] on span at bounding box center [780, 268] width 7 height 7
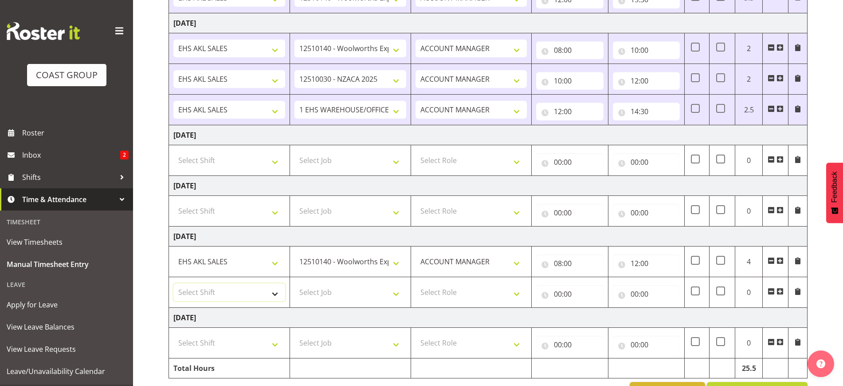
click at [216, 299] on select "Select Shift EHS AKL SALES" at bounding box center [229, 292] width 112 height 18
select select "1327"
click at [173, 283] on select "Select Shift EHS AKL SALES" at bounding box center [229, 292] width 112 height 18
click at [323, 290] on select "Select Job 1 Carlton Events 1 [PERSON_NAME][GEOGRAPHIC_DATA] 1 [PERSON_NAME][GE…" at bounding box center [351, 292] width 112 height 18
select select "10237"
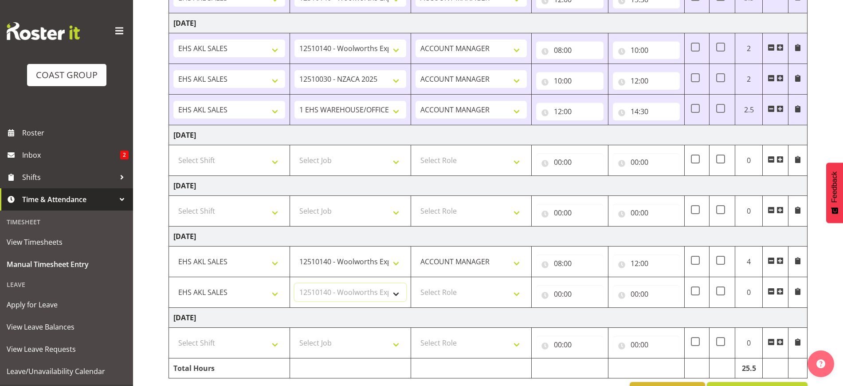
click at [295, 283] on select "Select Job 1 Carlton Events 1 [PERSON_NAME][GEOGRAPHIC_DATA] 1 [PERSON_NAME][GE…" at bounding box center [351, 292] width 112 height 18
click at [479, 291] on select "Select Role ACCOUNT MANAGER Account Manager" at bounding box center [472, 292] width 112 height 18
select select "197"
click at [416, 283] on select "Select Role ACCOUNT MANAGER Account Manager" at bounding box center [472, 292] width 112 height 18
click at [567, 289] on input "00:00" at bounding box center [569, 294] width 67 height 18
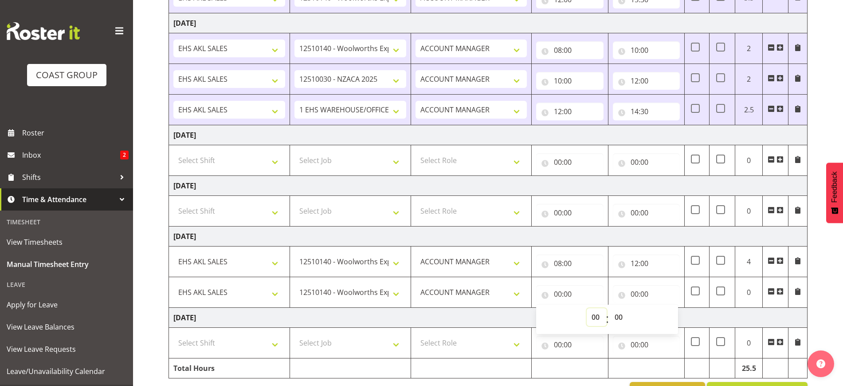
click at [598, 313] on select "00 01 02 03 04 05 06 07 08 09 10 11 12 13 14 15 16 17 18 19 20 21 22 23" at bounding box center [597, 317] width 20 height 18
select select "12"
click at [587, 308] on select "00 01 02 03 04 05 06 07 08 09 10 11 12 13 14 15 16 17 18 19 20 21 22 23" at bounding box center [597, 317] width 20 height 18
type input "12:00"
click at [639, 287] on input "00:00" at bounding box center [646, 294] width 67 height 18
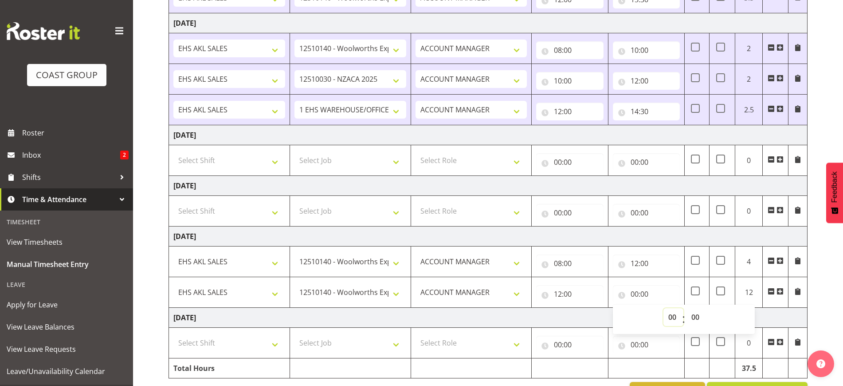
click at [677, 317] on select "00 01 02 03 04 05 06 07 08 09 10 11 12 13 14 15 16 17 18 19 20 21 22 23" at bounding box center [674, 317] width 20 height 18
select select "16"
click at [664, 308] on select "00 01 02 03 04 05 06 07 08 09 10 11 12 13 14 15 16 17 18 19 20 21 22 23" at bounding box center [674, 317] width 20 height 18
type input "16:00"
click at [697, 316] on select "00 01 02 03 04 05 06 07 08 09 10 11 12 13 14 15 16 17 18 19 20 21 22 23 24 25 2…" at bounding box center [697, 317] width 20 height 18
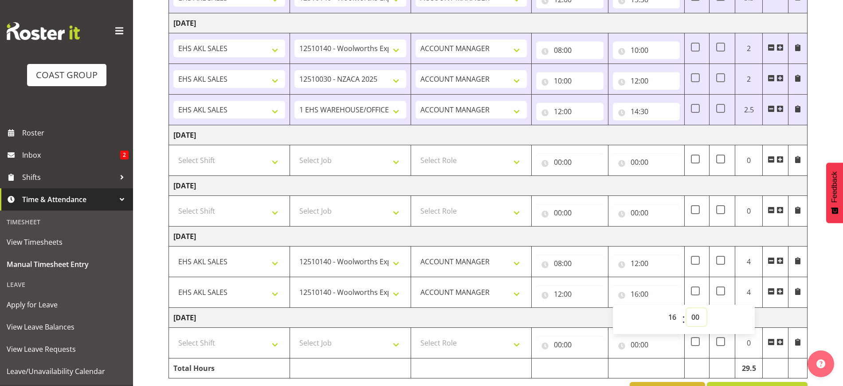
select select "30"
click at [687, 308] on select "00 01 02 03 04 05 06 07 08 09 10 11 12 13 14 15 16 17 18 19 20 21 22 23 24 25 2…" at bounding box center [697, 317] width 20 height 18
type input "16:30"
click at [824, 323] on div "[DATE] - [DATE] MEA - Meal Allowance AWA - Away Allowence Shift Job Role Start …" at bounding box center [506, 65] width 675 height 686
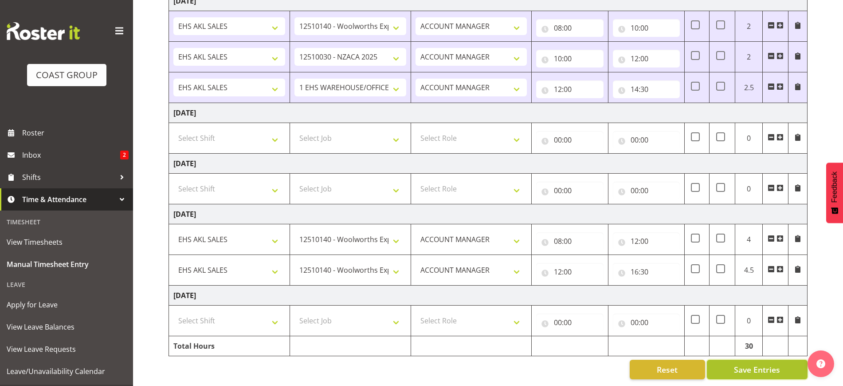
click at [740, 363] on span "Save Entries" at bounding box center [757, 369] width 46 height 12
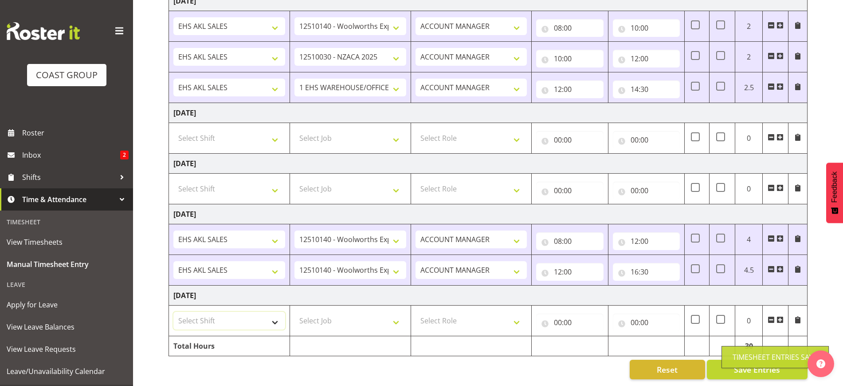
click at [222, 313] on select "Select Shift EHS AKL SALES" at bounding box center [229, 320] width 112 height 18
select select "1327"
click at [173, 311] on select "Select Shift EHS AKL SALES" at bounding box center [229, 320] width 112 height 18
click at [326, 313] on select "Select Job 1 Carlton Events 1 [PERSON_NAME][GEOGRAPHIC_DATA] 1 [PERSON_NAME][GE…" at bounding box center [351, 320] width 112 height 18
select select "10237"
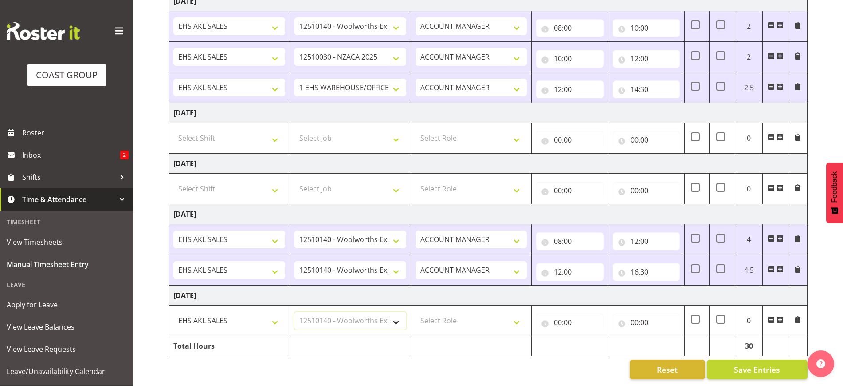
click at [295, 311] on select "Select Job 1 Carlton Events 1 [PERSON_NAME][GEOGRAPHIC_DATA] 1 [PERSON_NAME][GE…" at bounding box center [351, 320] width 112 height 18
click at [455, 312] on select "Select Role ACCOUNT MANAGER Account Manager" at bounding box center [472, 320] width 112 height 18
select select "197"
click at [416, 311] on select "Select Role ACCOUNT MANAGER Account Manager" at bounding box center [472, 320] width 112 height 18
click at [569, 313] on input "00:00" at bounding box center [569, 322] width 67 height 18
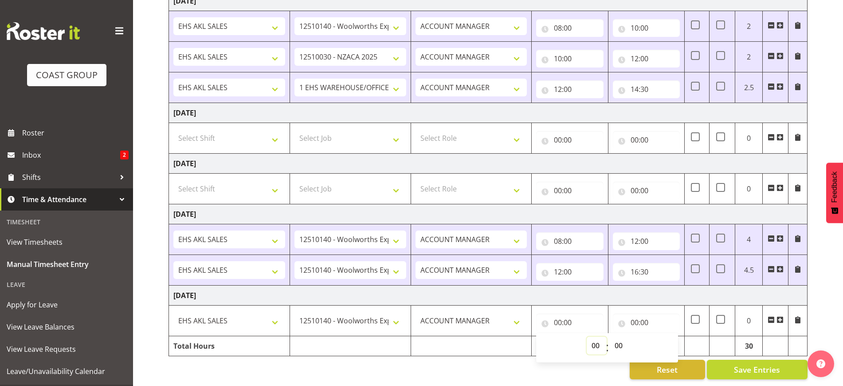
click at [593, 338] on select "00 01 02 03 04 05 06 07 08 09 10 11 12 13 14 15 16 17 18 19 20 21 22 23" at bounding box center [597, 345] width 20 height 18
select select "8"
click at [587, 336] on select "00 01 02 03 04 05 06 07 08 09 10 11 12 13 14 15 16 17 18 19 20 21 22 23" at bounding box center [597, 345] width 20 height 18
type input "08:00"
click at [652, 313] on input "00:00" at bounding box center [646, 322] width 67 height 18
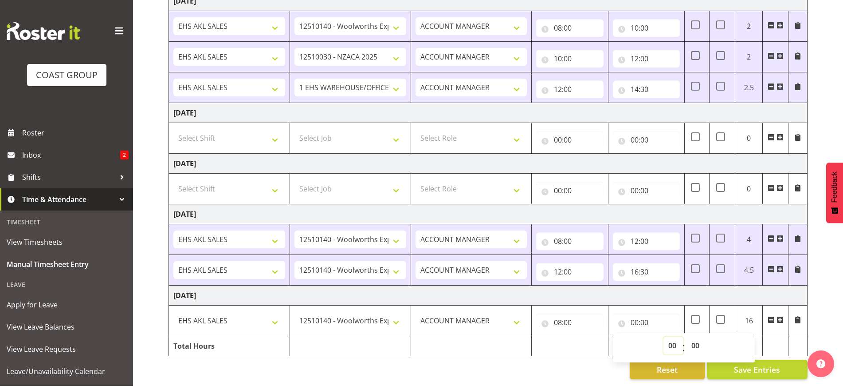
click at [671, 339] on select "00 01 02 03 04 05 06 07 08 09 10 11 12 13 14 15 16 17 18 19 20 21 22 23" at bounding box center [674, 345] width 20 height 18
select select "12"
click at [664, 336] on select "00 01 02 03 04 05 06 07 08 09 10 11 12 13 14 15 16 17 18 19 20 21 22 23" at bounding box center [674, 345] width 20 height 18
type input "12:00"
click at [781, 316] on span at bounding box center [780, 319] width 7 height 7
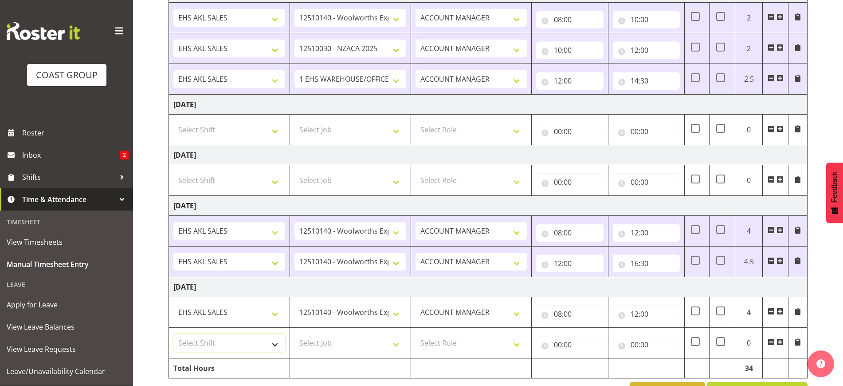
click at [236, 338] on select "Select Shift EHS AKL SALES" at bounding box center [229, 343] width 112 height 18
select select "1327"
click at [173, 334] on select "Select Shift EHS AKL SALES" at bounding box center [229, 343] width 112 height 18
click at [343, 342] on select "Select Job 1 Carlton Events 1 [PERSON_NAME][GEOGRAPHIC_DATA] 1 [PERSON_NAME][GE…" at bounding box center [351, 343] width 112 height 18
select select "10237"
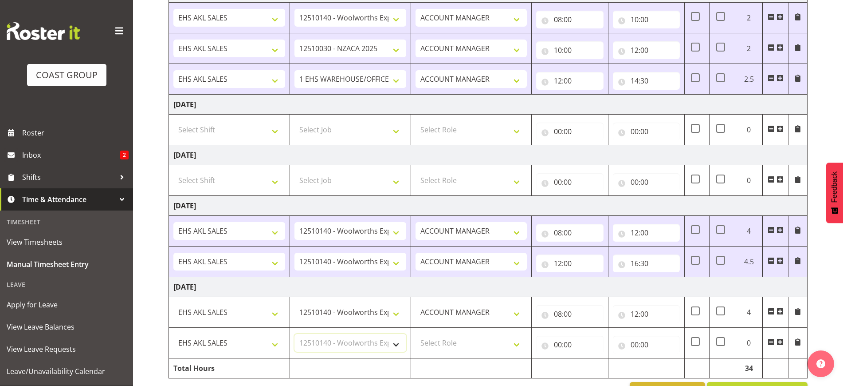
click at [295, 334] on select "Select Job 1 Carlton Events 1 [PERSON_NAME][GEOGRAPHIC_DATA] 1 [PERSON_NAME][GE…" at bounding box center [351, 343] width 112 height 18
click at [458, 337] on select "Select Role ACCOUNT MANAGER Account Manager" at bounding box center [472, 343] width 112 height 18
select select "197"
click at [416, 334] on select "Select Role ACCOUNT MANAGER Account Manager" at bounding box center [472, 343] width 112 height 18
click at [564, 342] on input "00:00" at bounding box center [569, 344] width 67 height 18
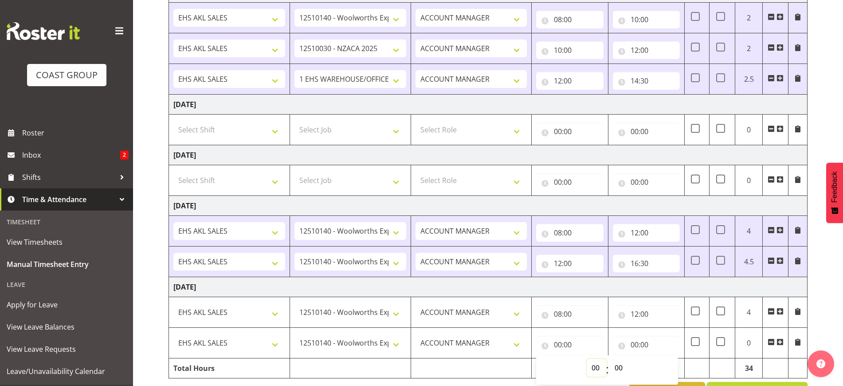
click at [594, 369] on select "00 01 02 03 04 05 06 07 08 09 10 11 12 13 14 15 16 17 18 19 20 21 22 23" at bounding box center [597, 367] width 20 height 18
select select "12"
click at [587, 358] on select "00 01 02 03 04 05 06 07 08 09 10 11 12 13 14 15 16 17 18 19 20 21 22 23" at bounding box center [597, 367] width 20 height 18
type input "12:00"
click at [645, 344] on input "00:00" at bounding box center [646, 344] width 67 height 18
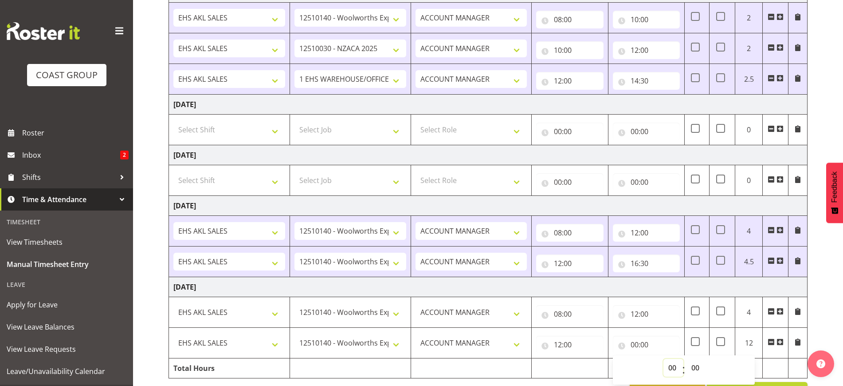
click at [673, 368] on select "00 01 02 03 04 05 06 07 08 09 10 11 12 13 14 15 16 17 18 19 20 21 22 23" at bounding box center [674, 367] width 20 height 18
select select "18"
click at [664, 358] on select "00 01 02 03 04 05 06 07 08 09 10 11 12 13 14 15 16 17 18 19 20 21 22 23" at bounding box center [674, 367] width 20 height 18
type input "18:00"
click at [827, 325] on div "[DATE] - [DATE] MEA - Meal Allowance AWA - Away Allowence Shift Job Role Start …" at bounding box center [506, 49] width 675 height 716
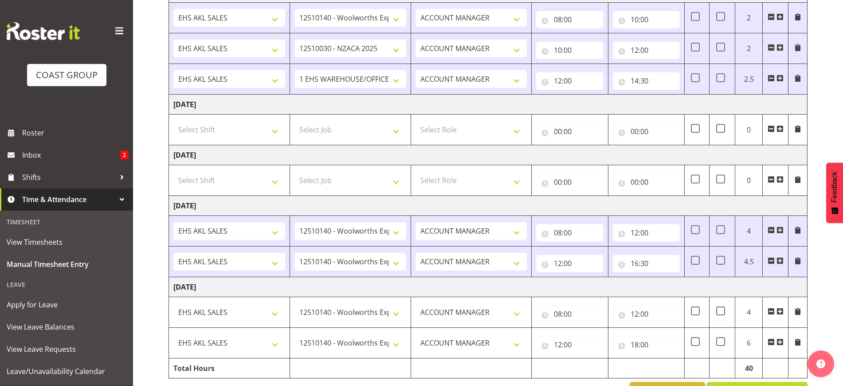
scroll to position [412, 0]
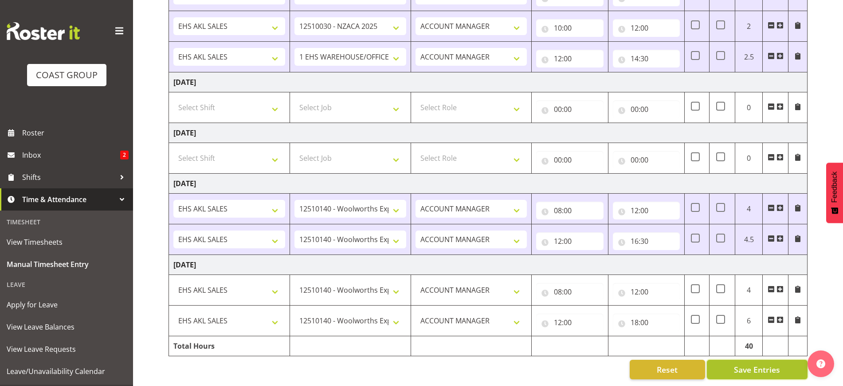
click at [758, 363] on span "Save Entries" at bounding box center [757, 369] width 46 height 12
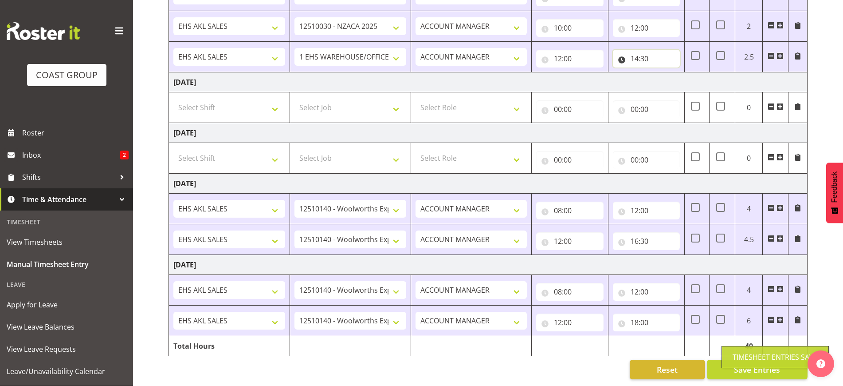
click at [639, 50] on input "14:30" at bounding box center [646, 59] width 67 height 18
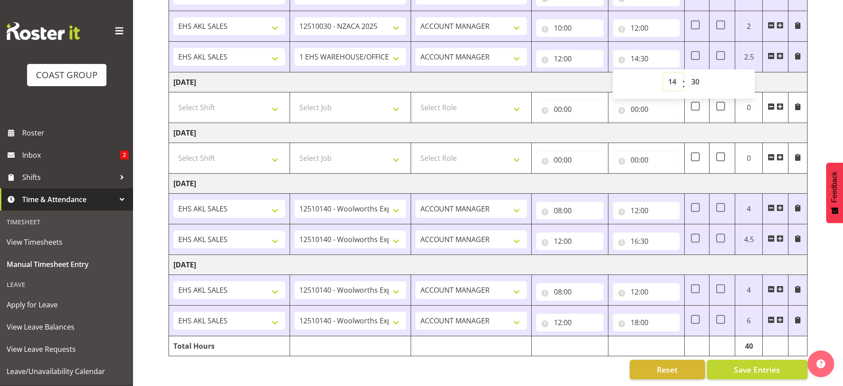
click at [676, 74] on select "00 01 02 03 04 05 06 07 08 09 10 11 12 13 14 15 16 17 18 19 20 21 22 23" at bounding box center [674, 82] width 20 height 18
select select "15"
click at [664, 73] on select "00 01 02 03 04 05 06 07 08 09 10 11 12 13 14 15 16 17 18 19 20 21 22 23" at bounding box center [674, 82] width 20 height 18
type input "15:30"
click at [830, 317] on div "[DATE] - [DATE] MEA - Meal Allowance AWA - Away Allowence Shift Job Role Start …" at bounding box center [506, 27] width 675 height 716
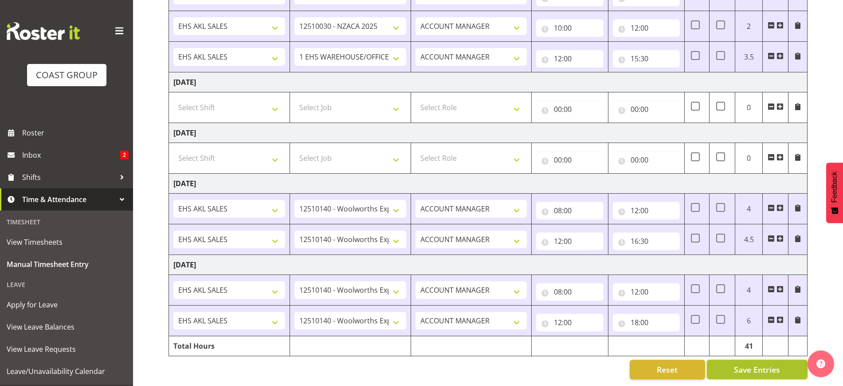
click at [755, 363] on span "Save Entries" at bounding box center [757, 369] width 46 height 12
